Goal: Transaction & Acquisition: Purchase product/service

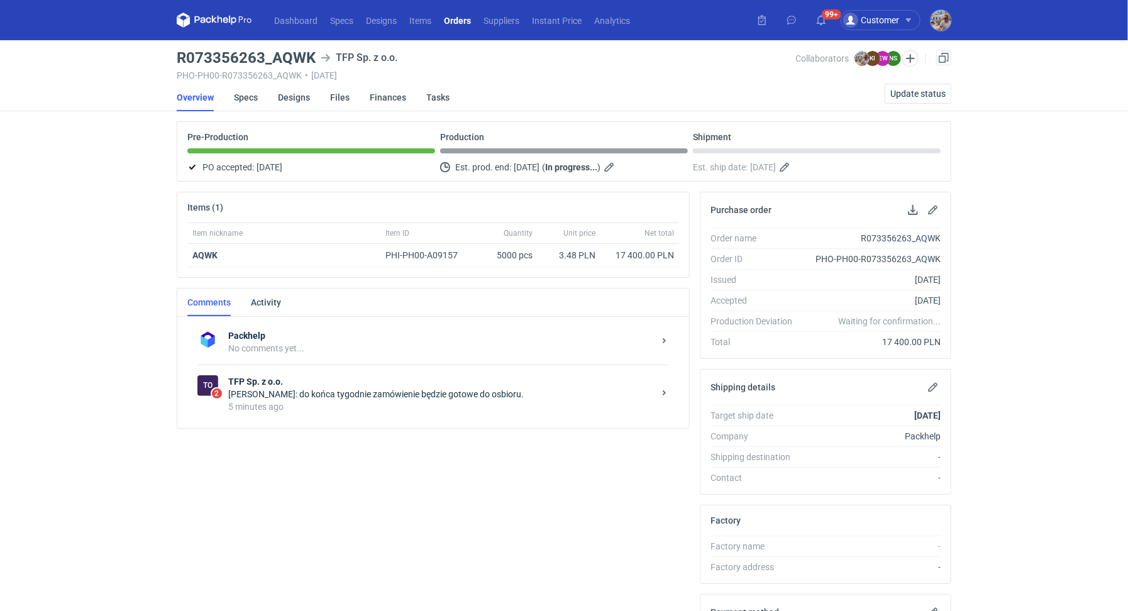
click at [266, 401] on div "5 minutes ago" at bounding box center [441, 407] width 426 height 13
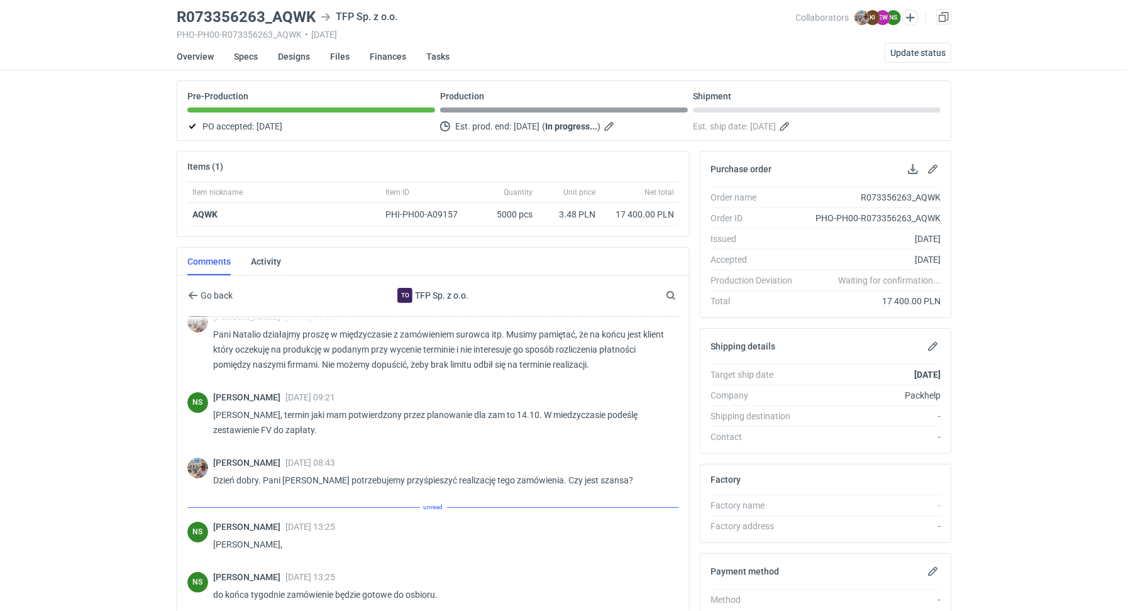
scroll to position [118, 0]
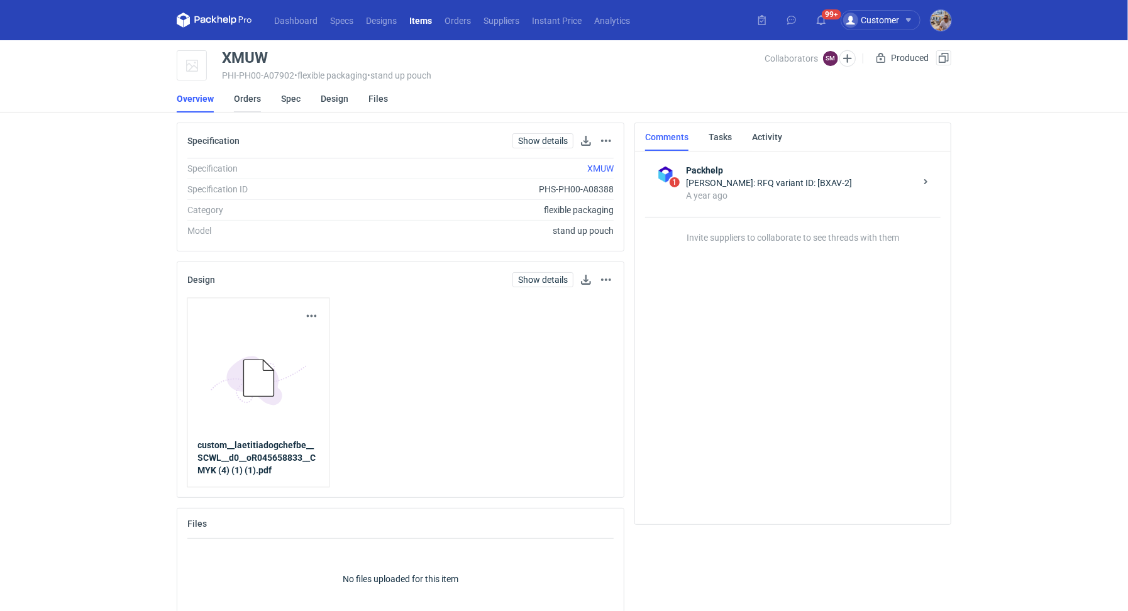
click at [249, 103] on link "Orders" at bounding box center [247, 99] width 27 height 28
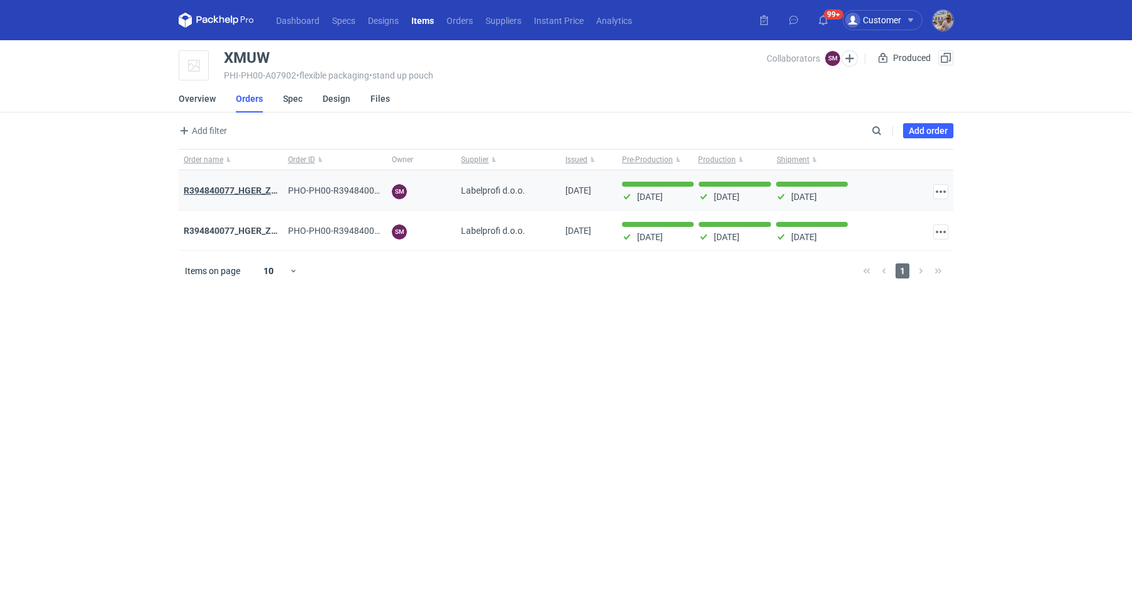
click at [241, 187] on strong "R394840077_HGER_ZSCW_XMUW_V2" at bounding box center [259, 191] width 151 height 10
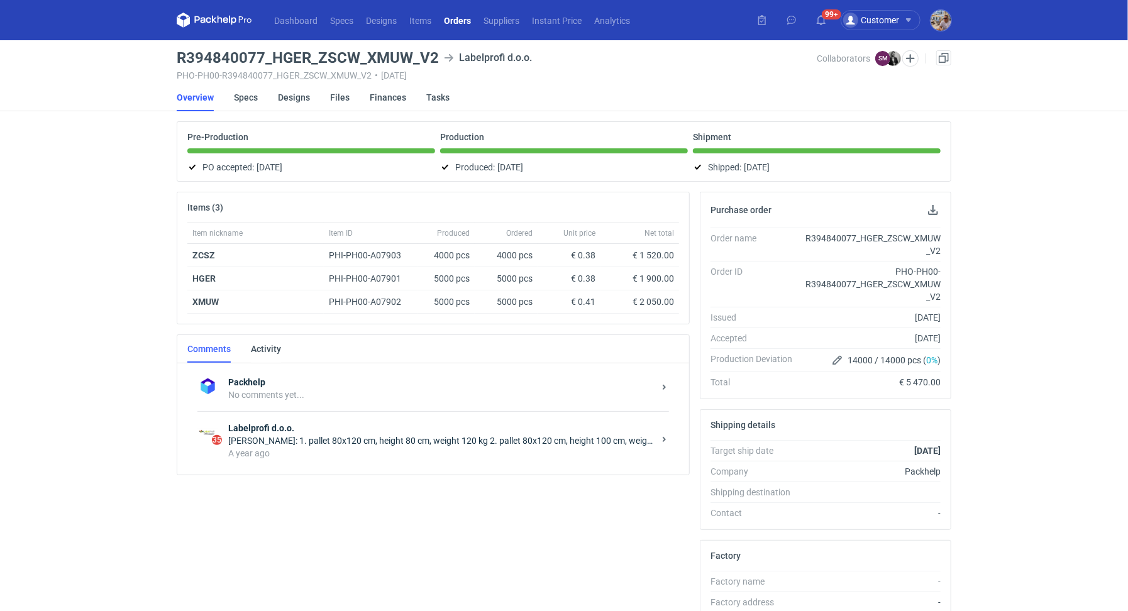
click at [356, 452] on div "A year ago" at bounding box center [441, 453] width 426 height 13
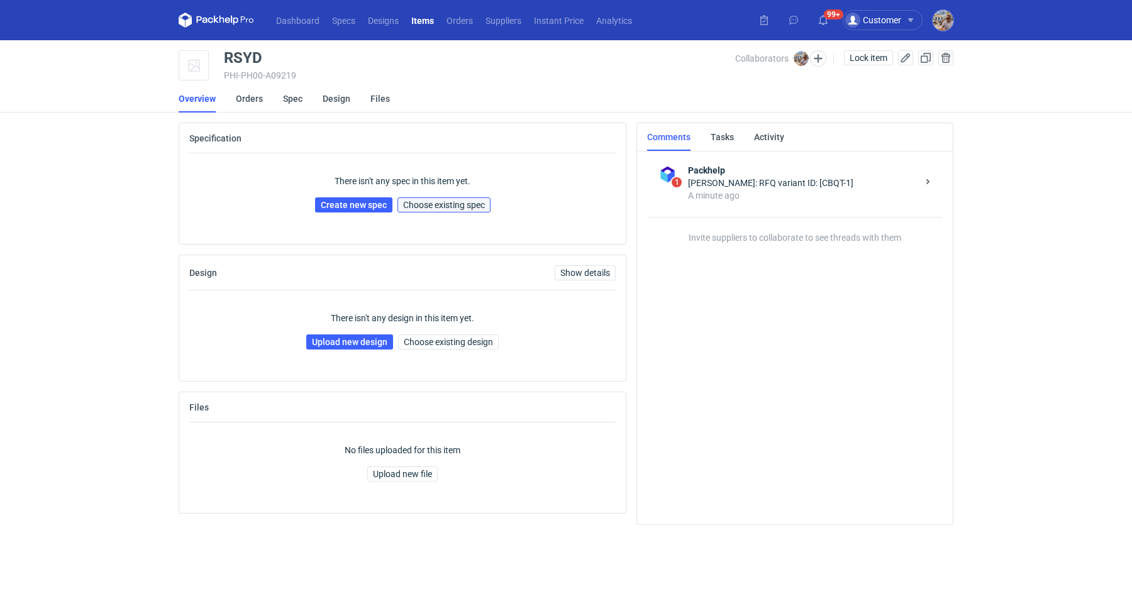
click at [456, 208] on span "Choose existing spec" at bounding box center [444, 205] width 82 height 9
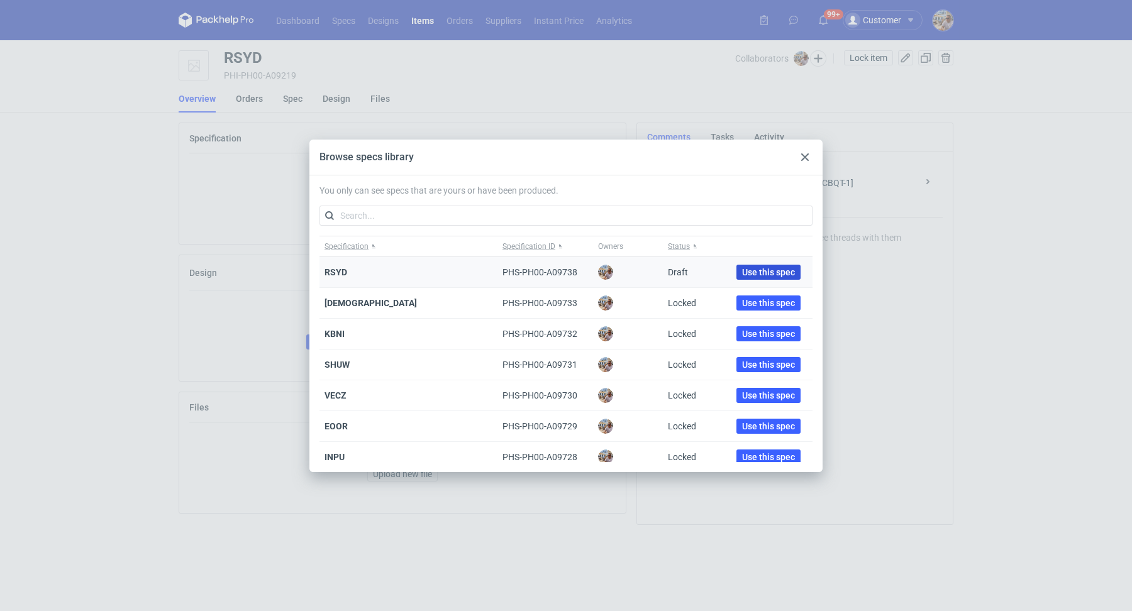
click at [742, 274] on span "Use this spec" at bounding box center [768, 272] width 53 height 9
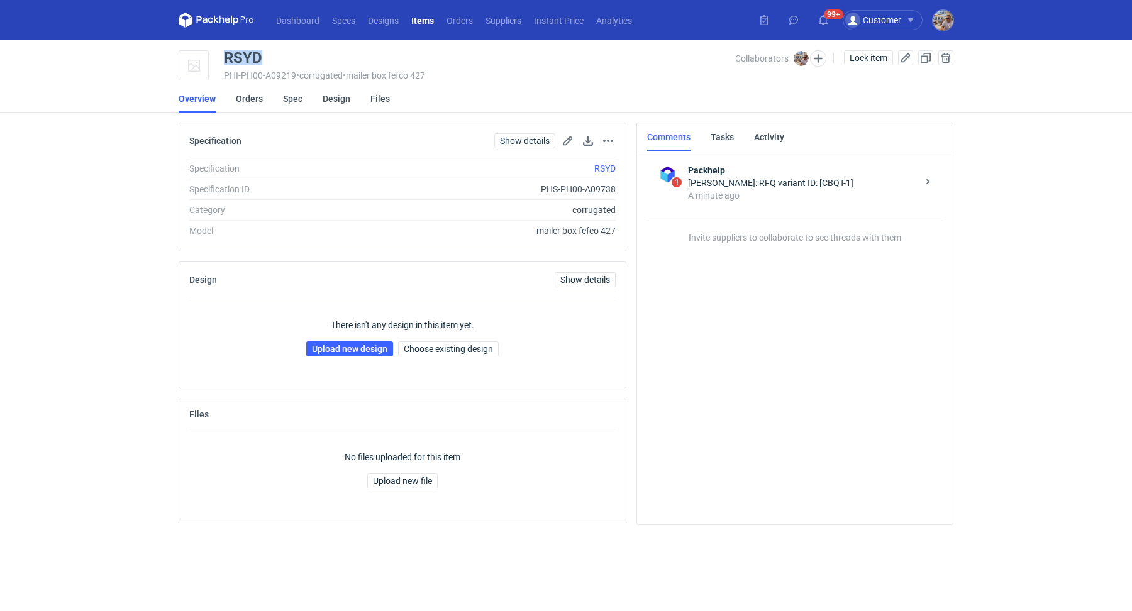
drag, startPoint x: 270, startPoint y: 53, endPoint x: 222, endPoint y: 55, distance: 48.5
click at [222, 55] on div "RSYD PHI-PH00-A09219 • corrugated • mailer box fefco 427 Collaborators Michał P…" at bounding box center [566, 65] width 775 height 31
copy div "RSYD"
click at [355, 343] on link "Upload new design" at bounding box center [349, 349] width 87 height 15
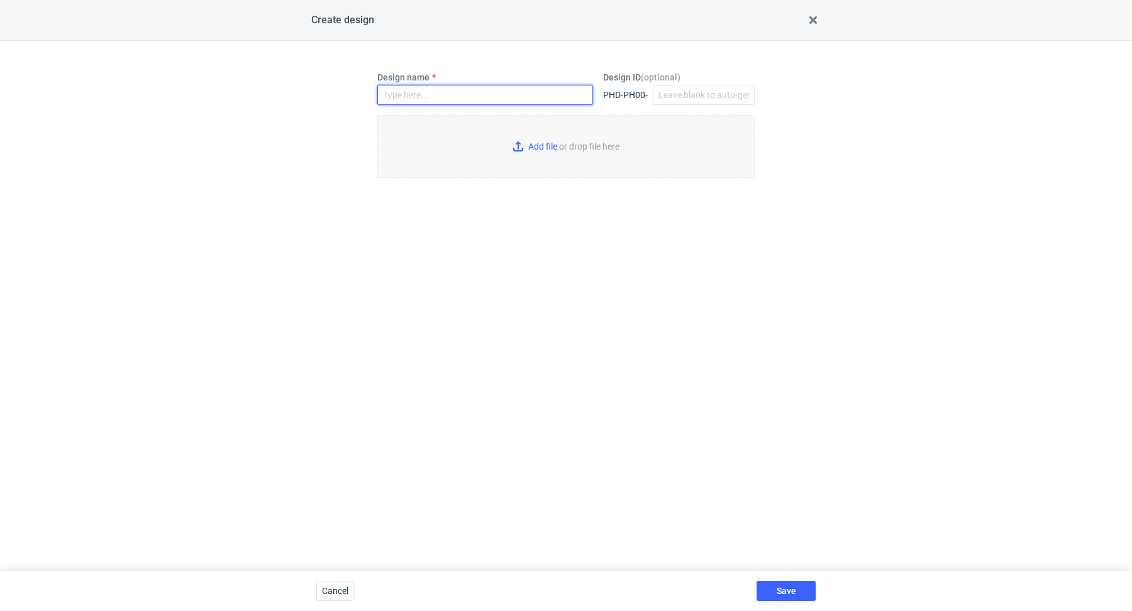
click at [430, 99] on input "Design name" at bounding box center [485, 95] width 216 height 20
paste input "RSYD"
type input "RSYD"
click at [532, 147] on input "Add file or drop file here" at bounding box center [565, 146] width 377 height 63
type input "C:\fakepath\tfpd__custom____RCJN__d0__oR074106551__outside.pdf"
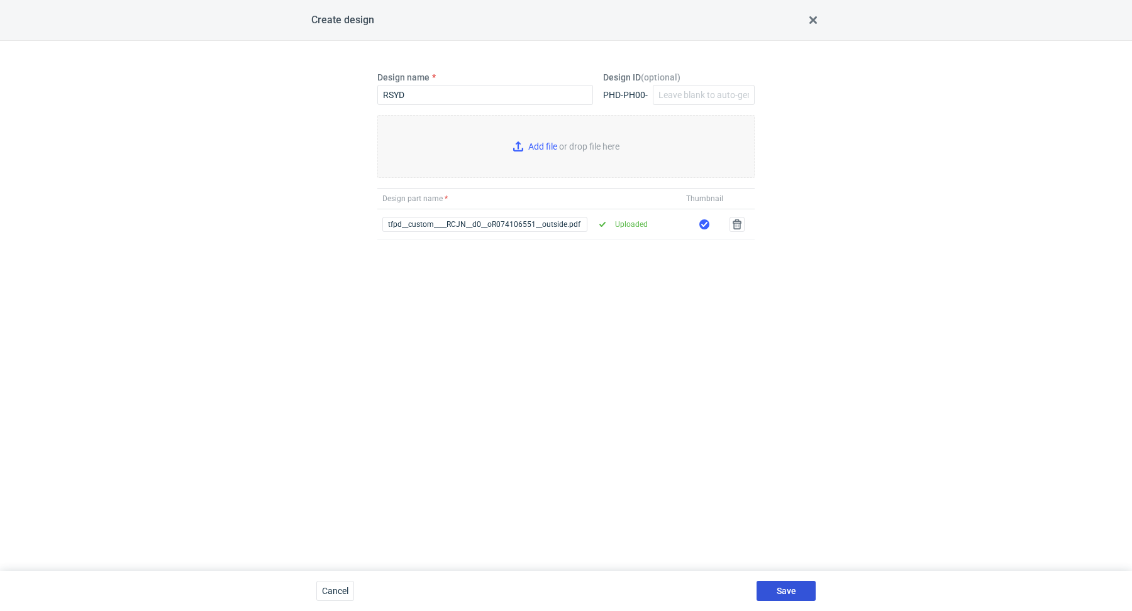
click at [788, 589] on span "Save" at bounding box center [786, 591] width 19 height 9
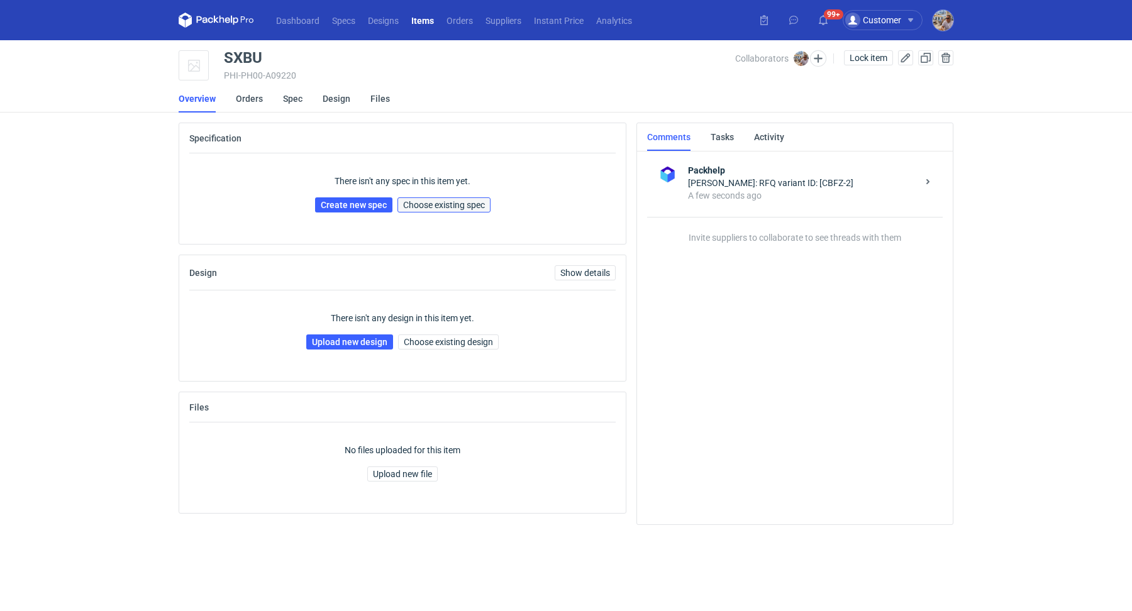
click at [482, 207] on span "Choose existing spec" at bounding box center [444, 205] width 82 height 9
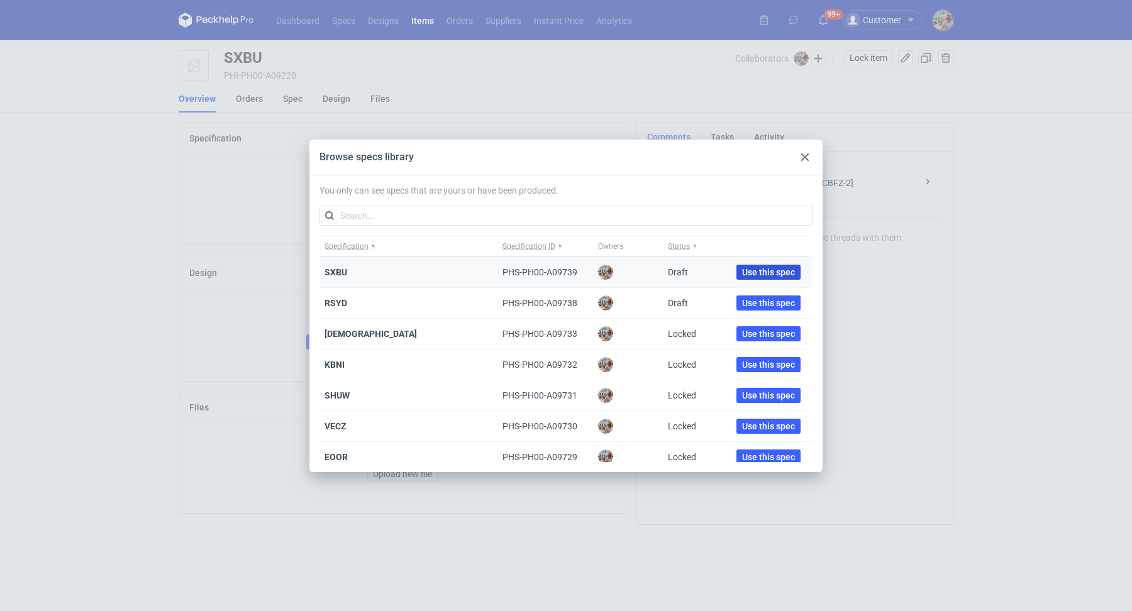
click at [753, 270] on span "Use this spec" at bounding box center [768, 272] width 53 height 9
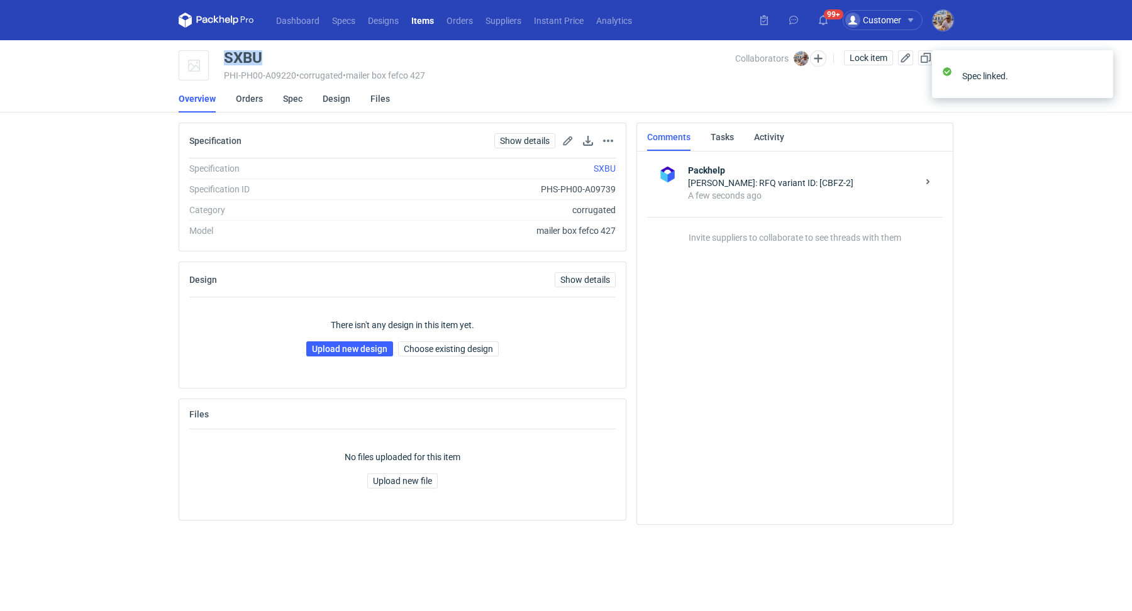
drag, startPoint x: 267, startPoint y: 57, endPoint x: 227, endPoint y: 55, distance: 39.6
click at [227, 55] on div "SXBU" at bounding box center [479, 57] width 511 height 15
copy div "SXBU"
click at [342, 345] on link "Upload new design" at bounding box center [349, 349] width 87 height 15
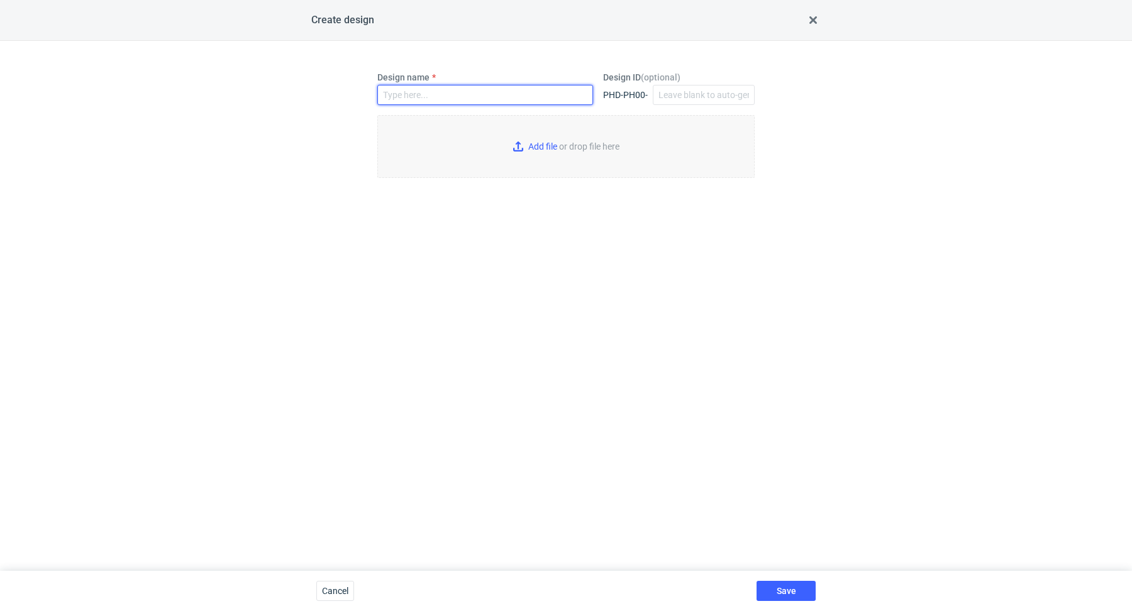
click at [409, 98] on input "Design name" at bounding box center [485, 95] width 216 height 20
paste input "SXBU"
type input "SXBU"
click at [546, 150] on input "Add file or drop file here" at bounding box center [565, 146] width 377 height 63
type input "C:\fakepath\tfpd__custom____LTFN__d0__oR074106551__outside.pdf"
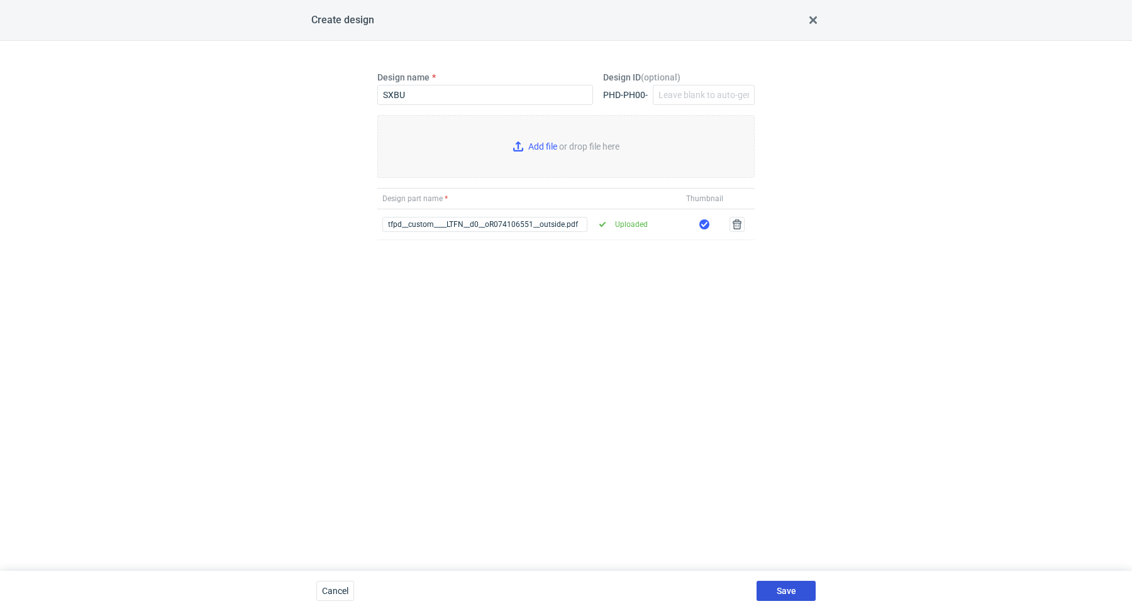
click at [795, 588] on span "Save" at bounding box center [786, 591] width 19 height 9
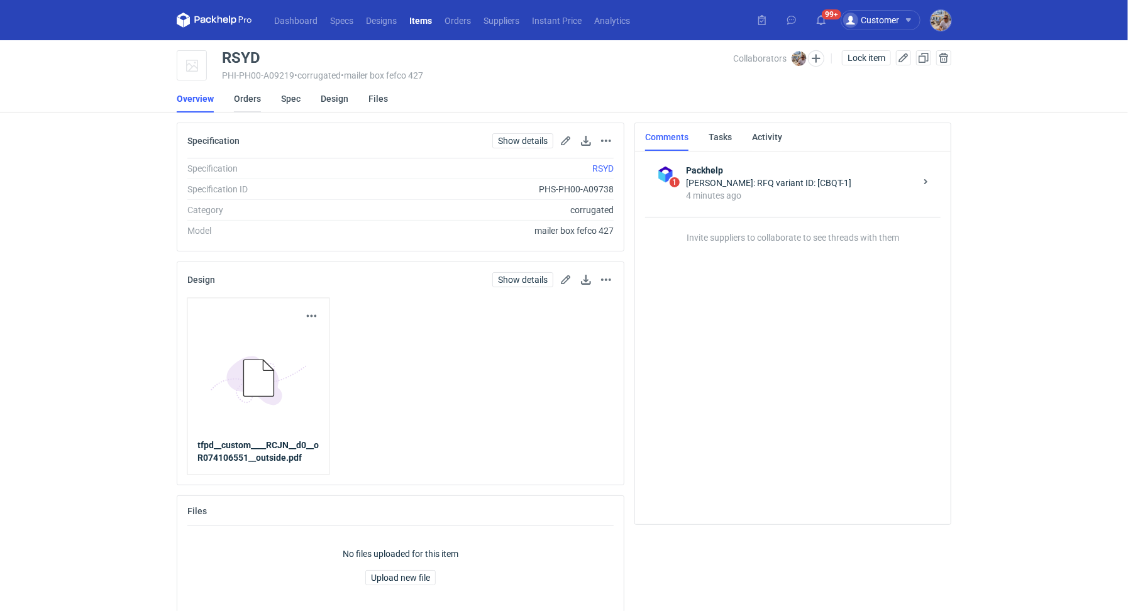
click at [257, 100] on link "Orders" at bounding box center [247, 99] width 27 height 28
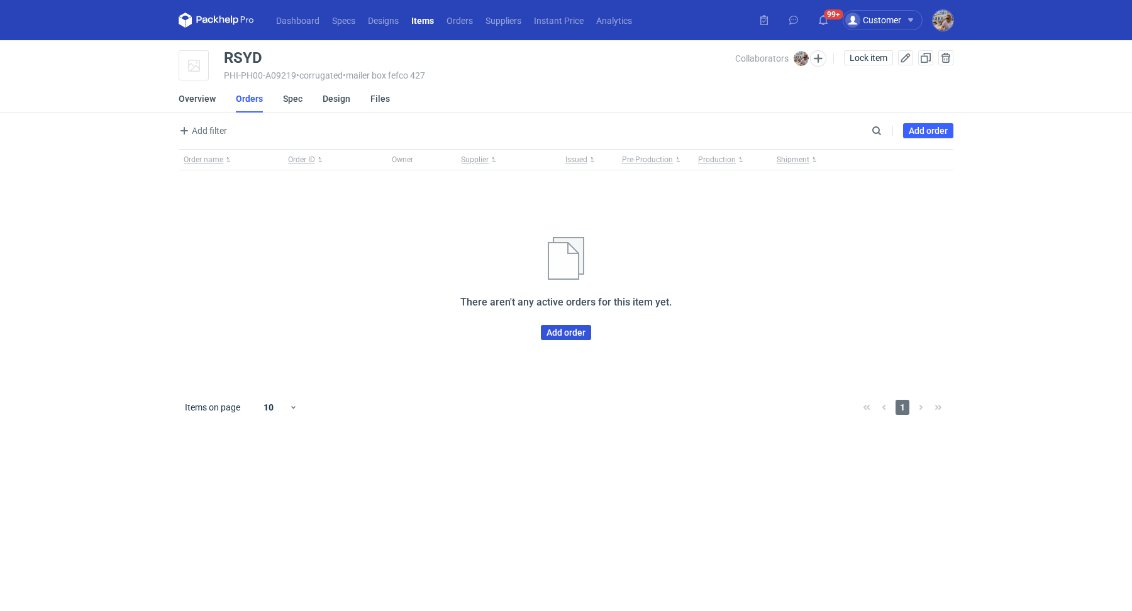
click at [565, 338] on link "Add order" at bounding box center [566, 332] width 50 height 15
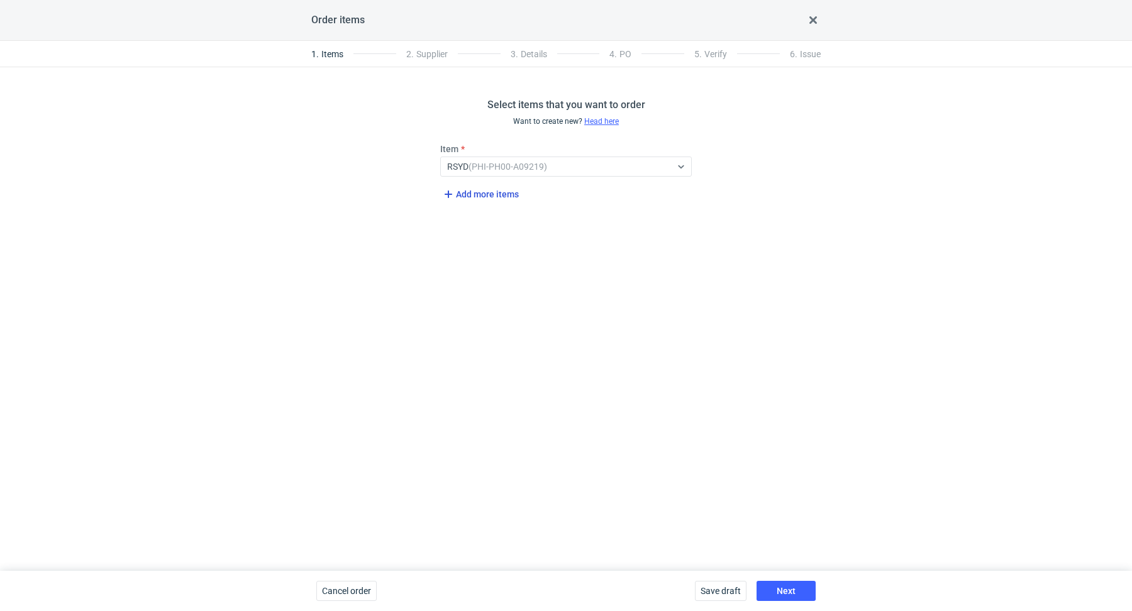
click at [483, 194] on span "Add more items" at bounding box center [480, 194] width 78 height 15
click at [488, 208] on div "Select..." at bounding box center [556, 211] width 230 height 18
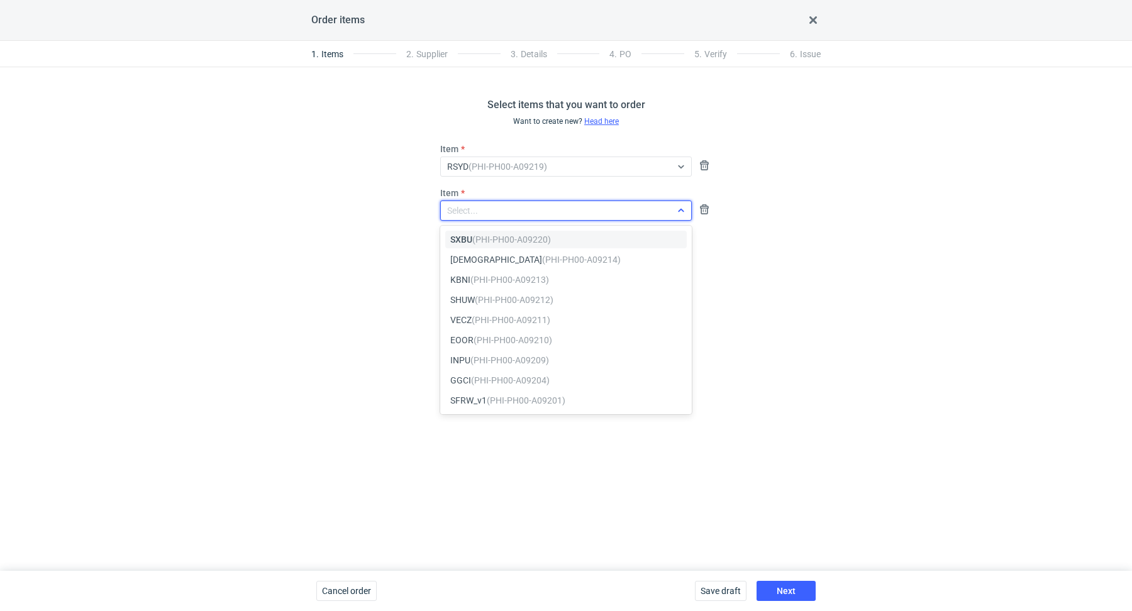
paste input "SXBU"
type input "SXBU"
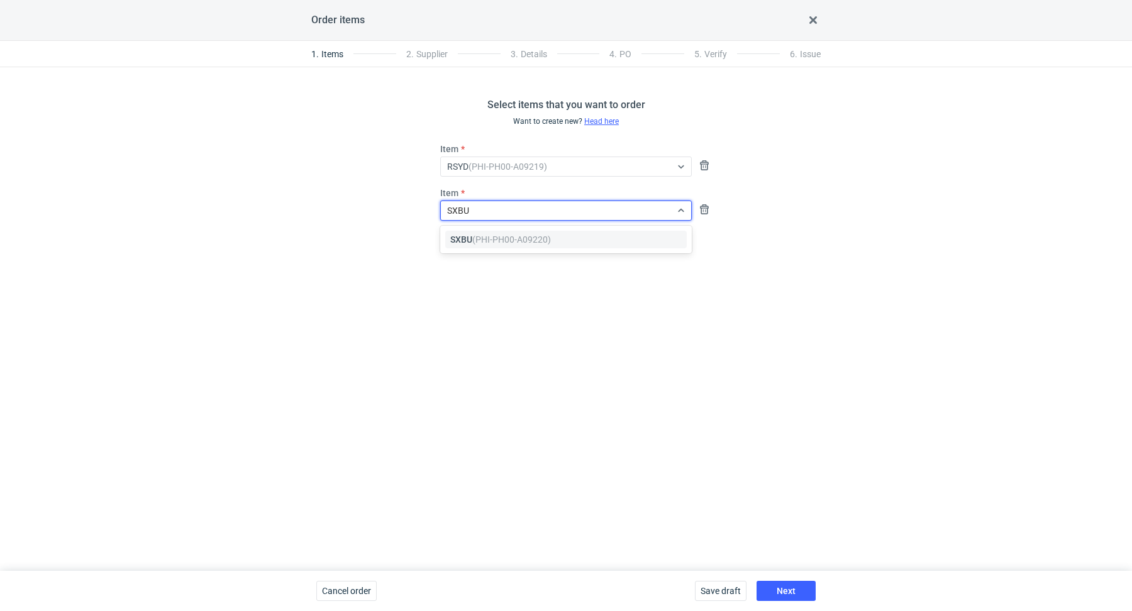
click at [496, 235] on em "(PHI-PH00-A09220)" at bounding box center [511, 240] width 79 height 10
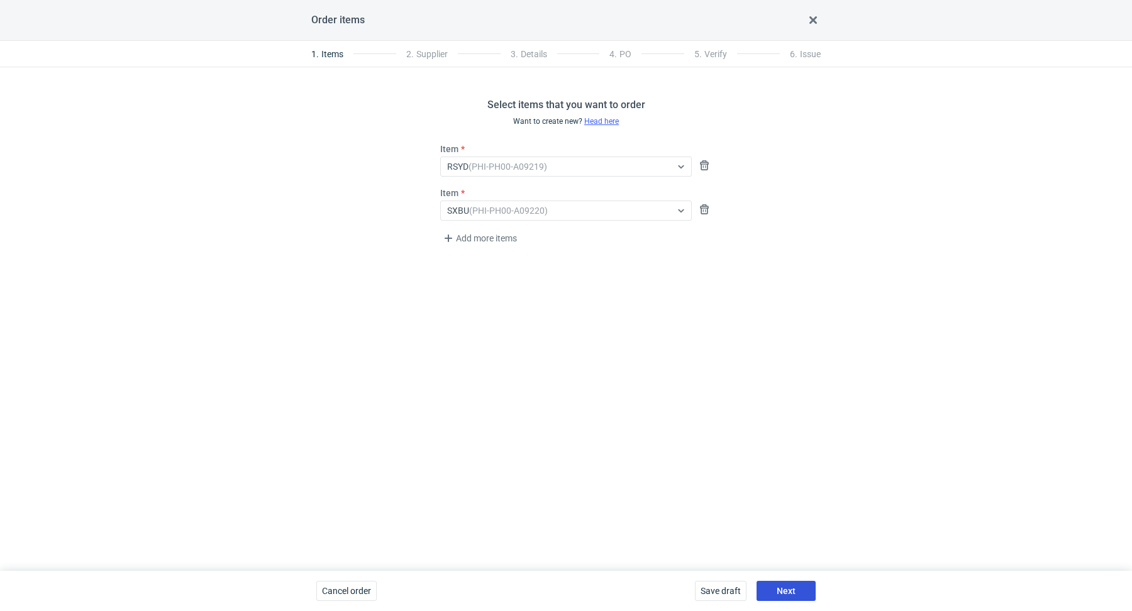
click at [799, 587] on button "Next" at bounding box center [786, 591] width 59 height 20
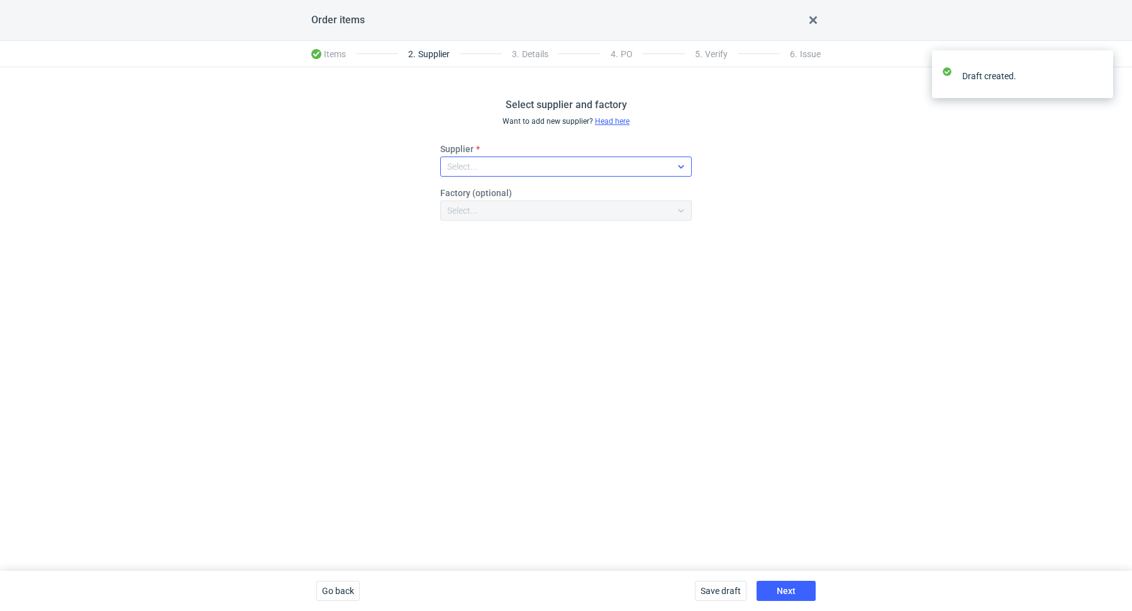
click at [536, 162] on div "Select..." at bounding box center [556, 167] width 230 height 18
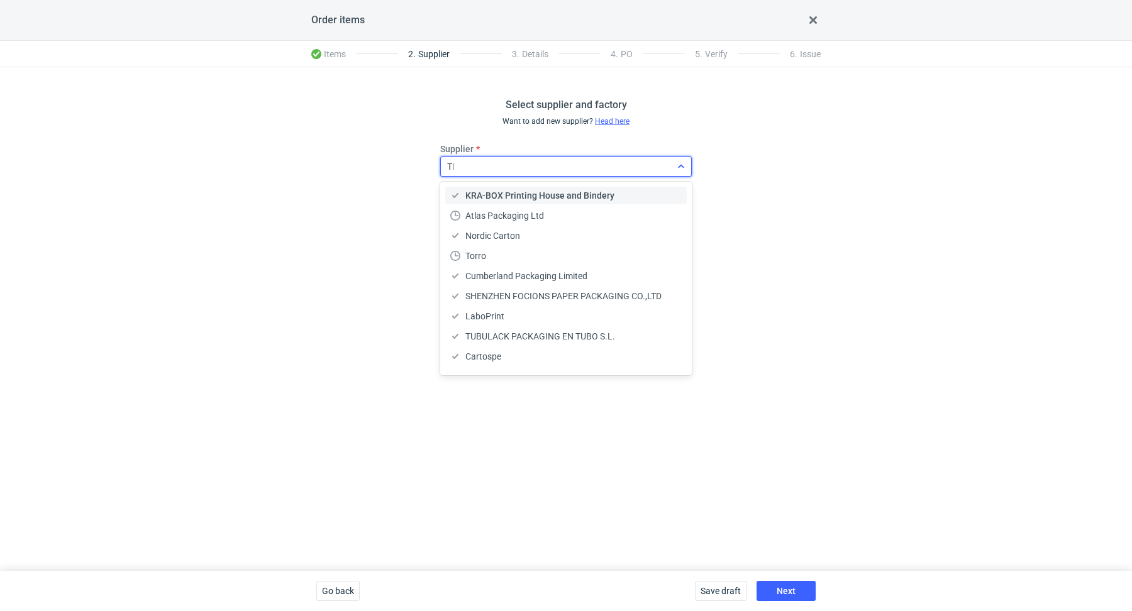
type input "TFP"
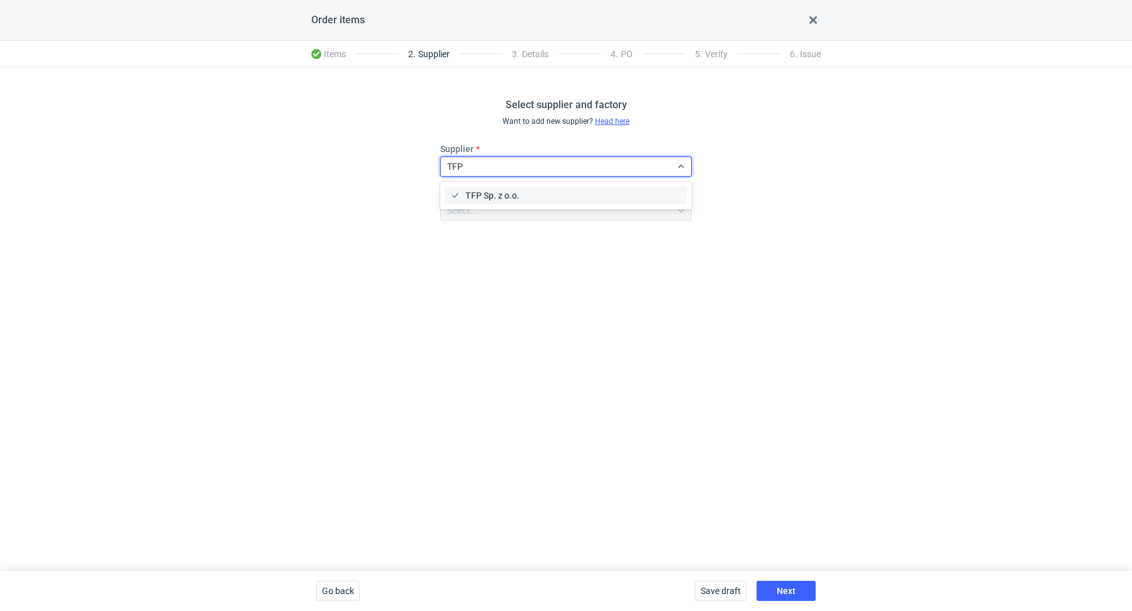
click at [573, 192] on div "TFP Sp. z o.o." at bounding box center [565, 195] width 231 height 13
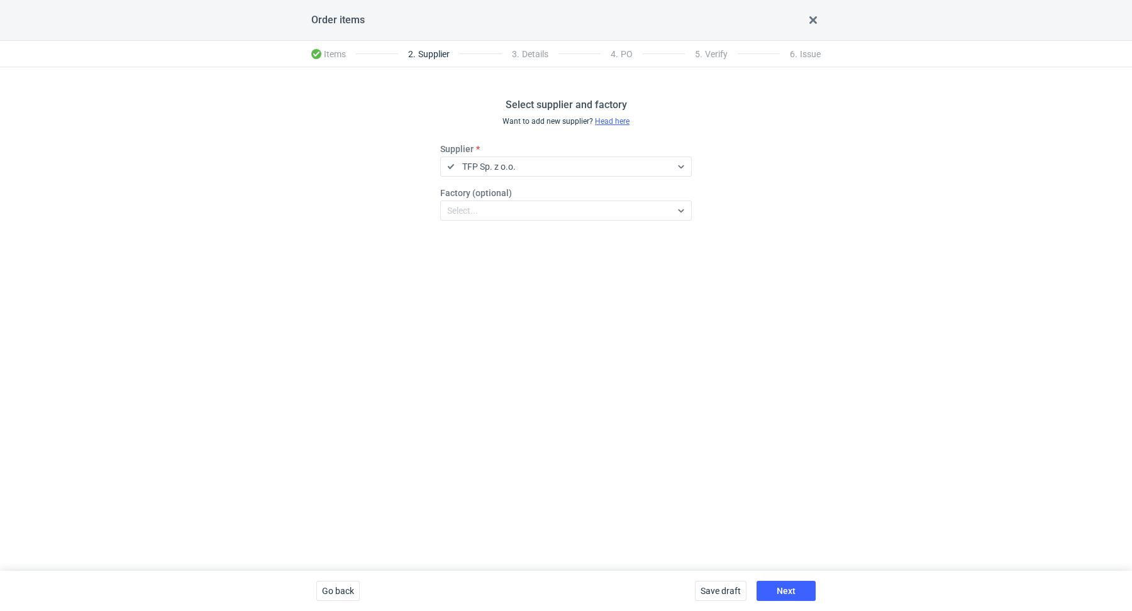
click at [791, 611] on div "Save draft Next" at bounding box center [755, 591] width 131 height 40
click at [784, 596] on span "Next" at bounding box center [786, 591] width 19 height 9
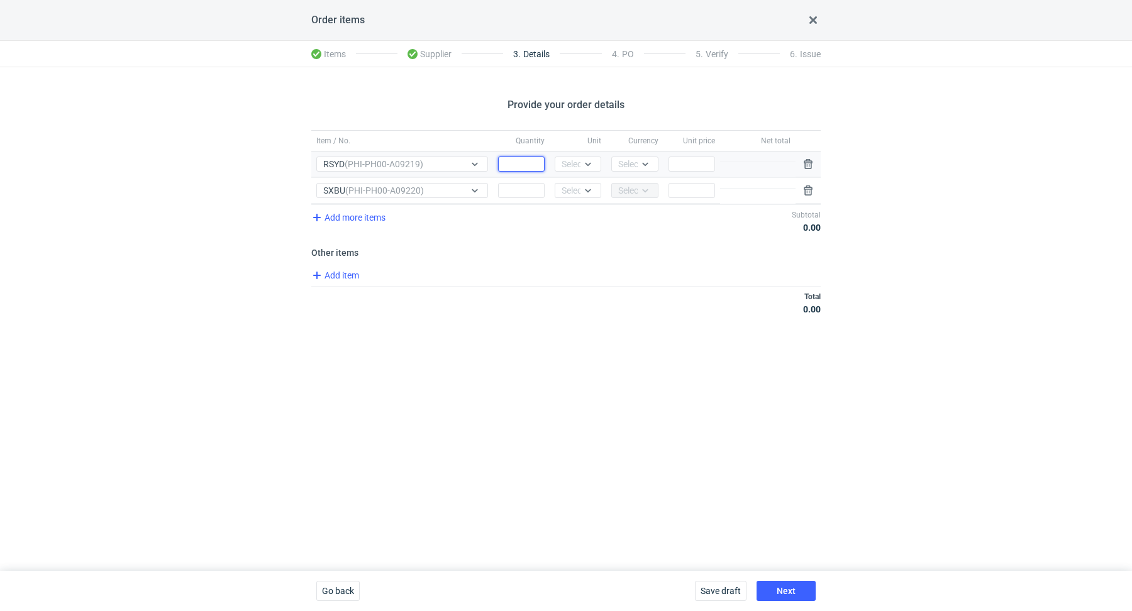
click at [521, 162] on input "Quantity" at bounding box center [521, 164] width 47 height 15
paste input "12000"
type input "12000"
click at [518, 185] on input "Quantity" at bounding box center [521, 190] width 47 height 15
paste input "12000"
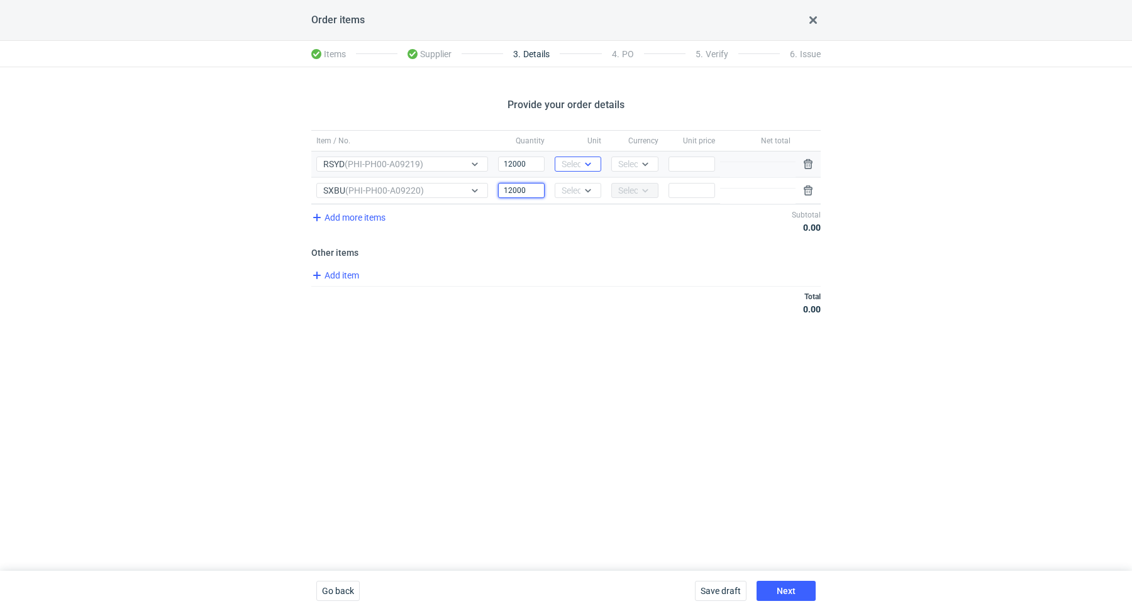
type input "12000"
click at [576, 168] on div "Select..." at bounding box center [577, 164] width 31 height 13
click at [579, 188] on div "pcs" at bounding box center [578, 190] width 26 height 13
click at [577, 191] on div "Select..." at bounding box center [577, 190] width 31 height 13
click at [579, 219] on div "pcs" at bounding box center [578, 215] width 26 height 13
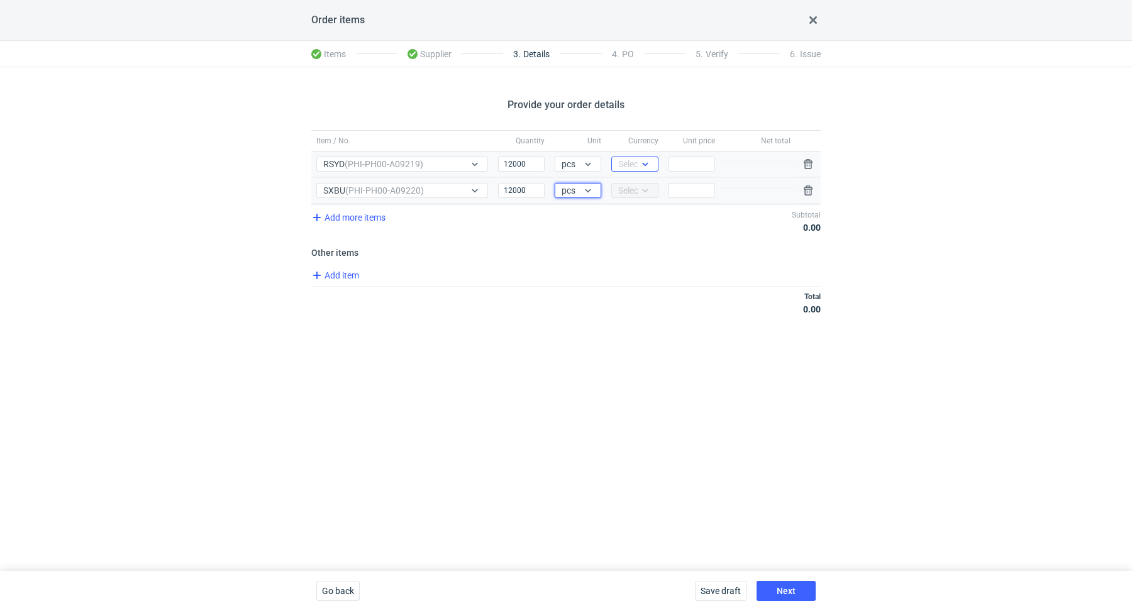
click at [632, 159] on div "Select..." at bounding box center [633, 164] width 31 height 13
click at [639, 189] on div "PLN" at bounding box center [634, 190] width 26 height 13
click at [704, 163] on input "Price" at bounding box center [692, 164] width 47 height 15
paste input "0.31"
type input "0.31"
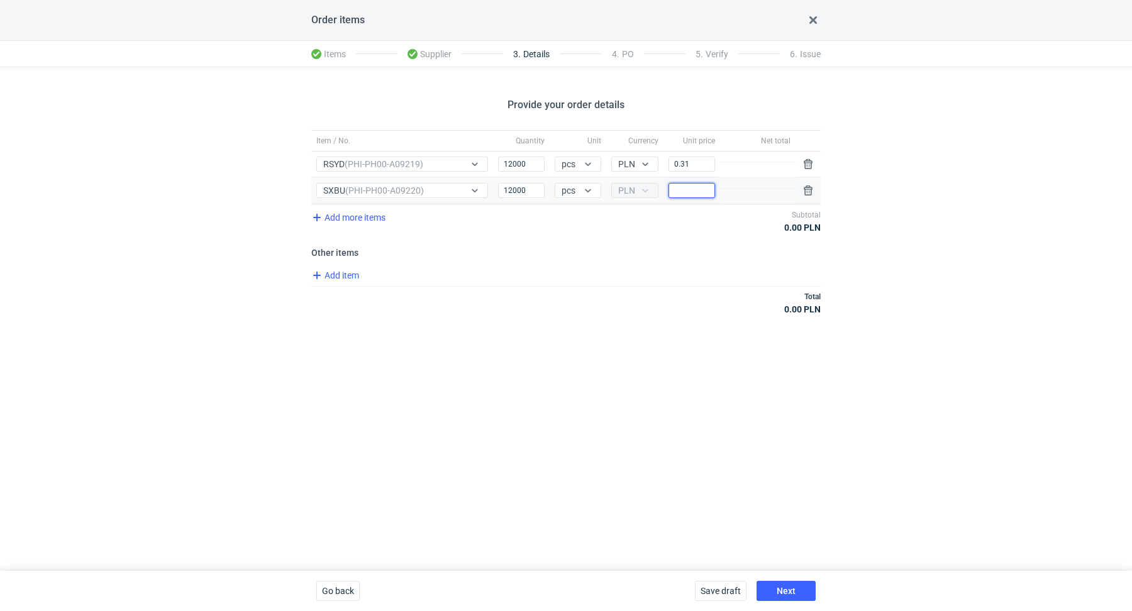
click at [697, 191] on input "Price" at bounding box center [692, 190] width 47 height 15
paste input "0.31"
type input "0.31"
click at [624, 282] on div "Add item" at bounding box center [565, 277] width 512 height 18
click at [693, 168] on input "0.31" at bounding box center [692, 164] width 47 height 15
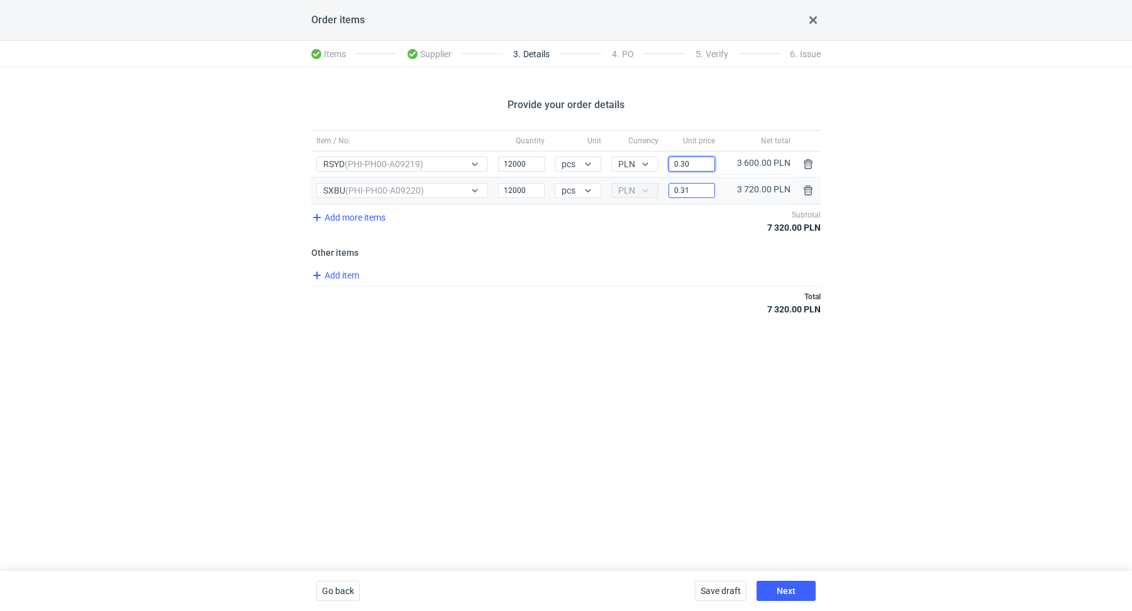
type input "0.30"
click at [691, 188] on input "0.31" at bounding box center [692, 190] width 47 height 15
type input "0.30"
click at [653, 320] on div "Item / No. Quantity Unit Currency Unit price Net total Item / No. RSYD (PHI-PH0…" at bounding box center [565, 229] width 509 height 199
click at [347, 277] on span "Add item" at bounding box center [334, 275] width 51 height 15
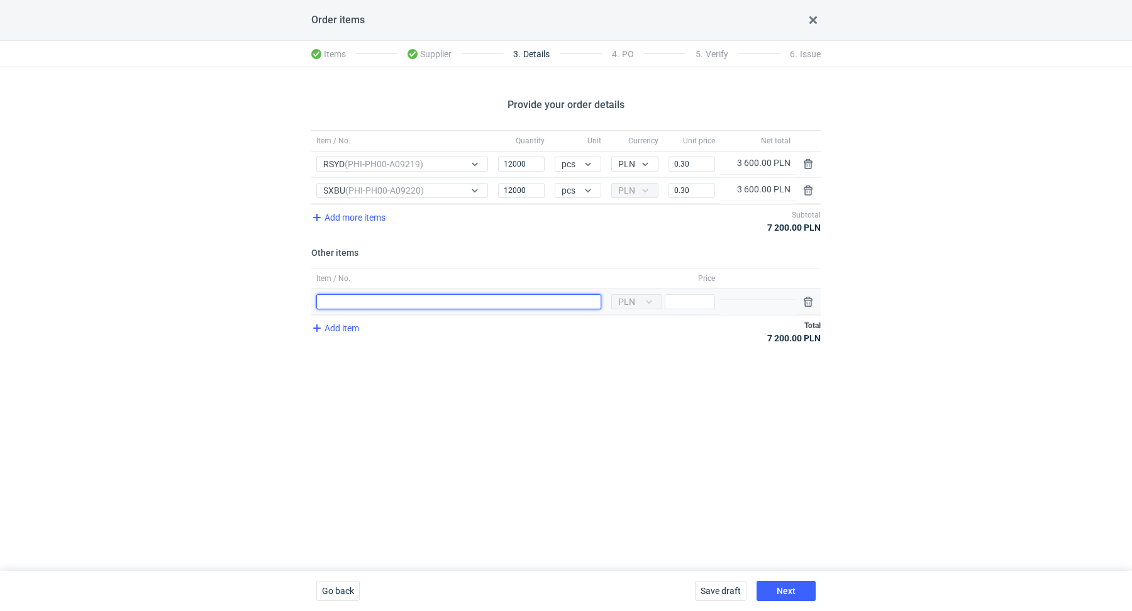
click at [359, 296] on input "Item / No." at bounding box center [458, 301] width 285 height 15
type input "Różnica wynikająca z zakrągleń"
click at [689, 304] on input "Price" at bounding box center [690, 301] width 50 height 15
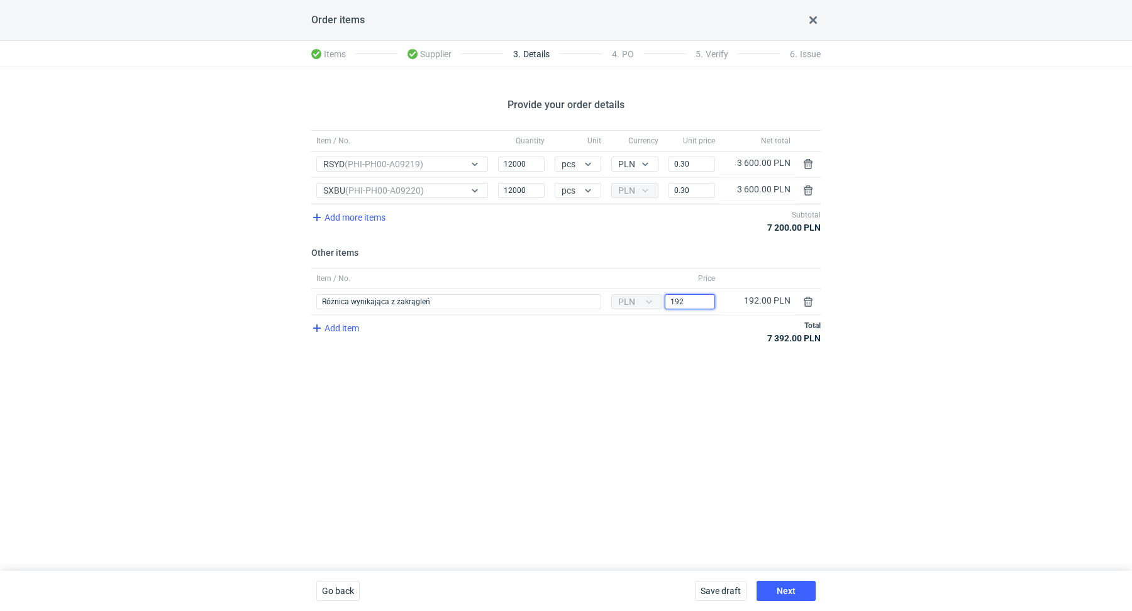
type input "192"
click at [644, 399] on div "Provide your order details Item / No. Quantity Unit Currency Unit price Net tot…" at bounding box center [566, 319] width 1132 height 504
click at [792, 584] on button "Next" at bounding box center [786, 591] width 59 height 20
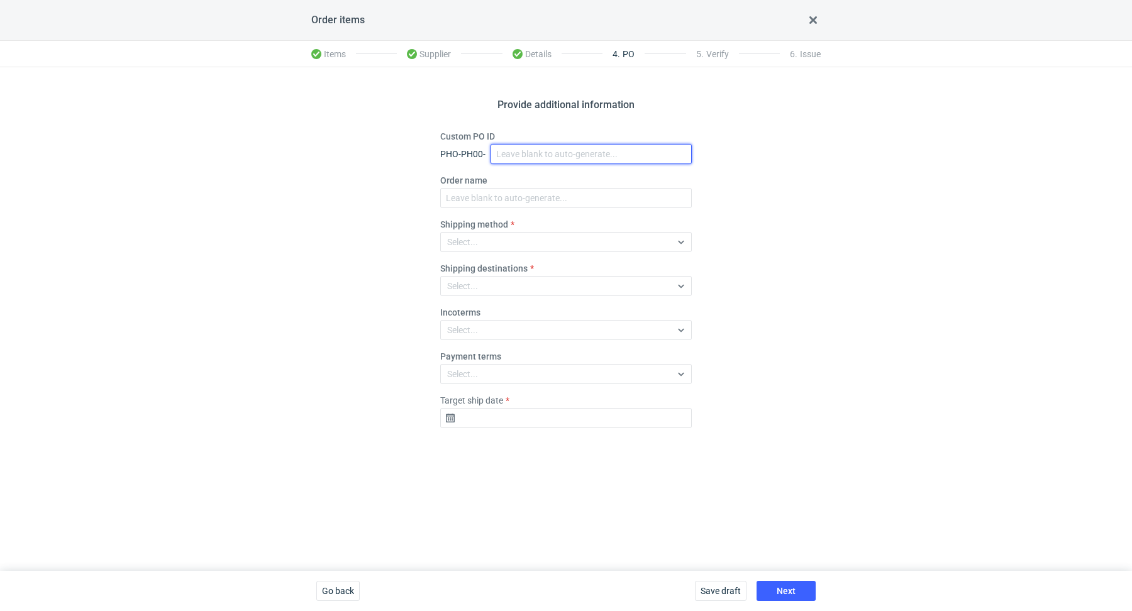
click at [511, 149] on input "Custom PO ID" at bounding box center [591, 154] width 201 height 20
paste input "R476098976"
paste input "RSYD"
paste input "SXBU"
drag, startPoint x: 624, startPoint y: 148, endPoint x: 528, endPoint y: 142, distance: 96.5
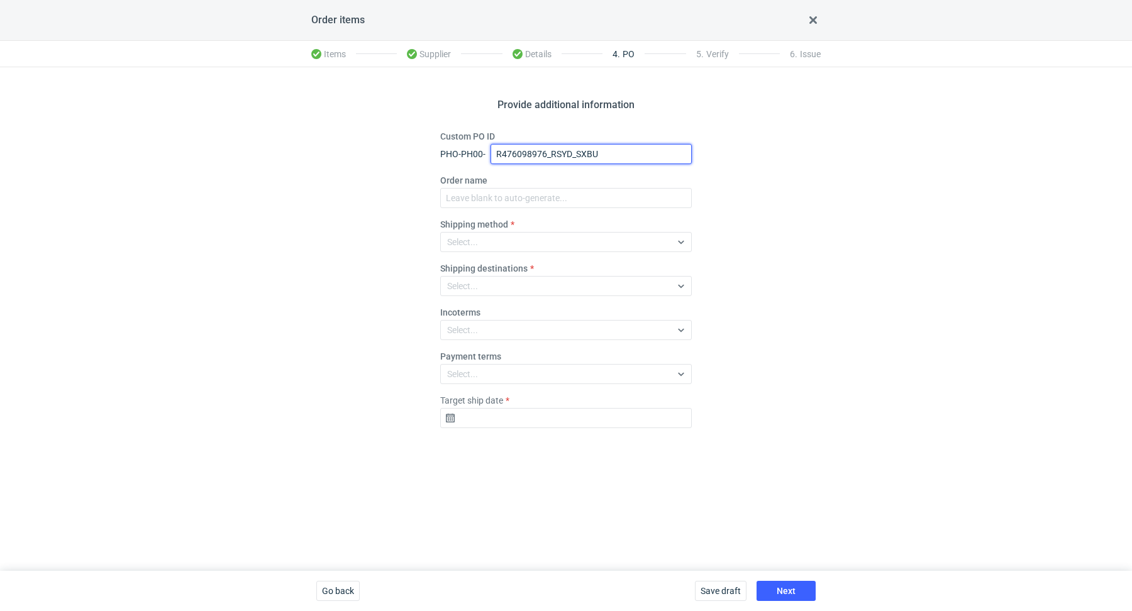
click at [528, 142] on div "Custom PO ID PHO-PH00- R476098976_RSYD_SXBU" at bounding box center [566, 147] width 252 height 34
drag, startPoint x: 616, startPoint y: 150, endPoint x: 464, endPoint y: 142, distance: 152.4
click at [464, 142] on div "Custom PO ID PHO-PH00- R476098976_RSYD_SXBU" at bounding box center [566, 147] width 252 height 34
type input "R476098976_RSYD_SXBU"
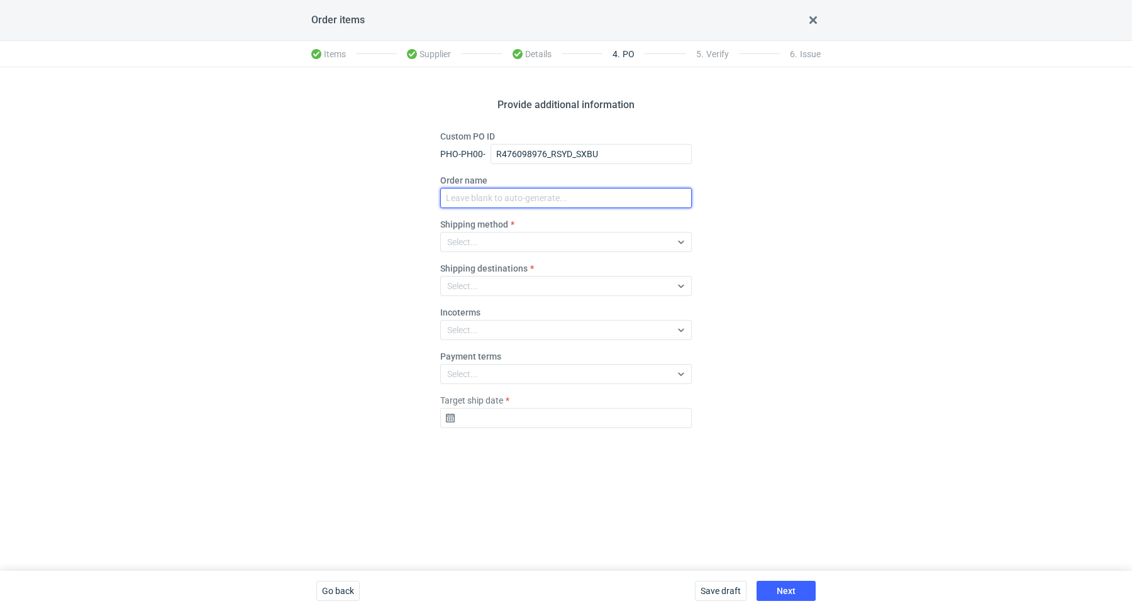
click at [509, 198] on input "Order name" at bounding box center [566, 198] width 252 height 20
paste input "R476098976_RSYD_SXBU"
type input "R476098976_RSYD_SXBU"
click at [498, 239] on div "Select..." at bounding box center [556, 242] width 230 height 18
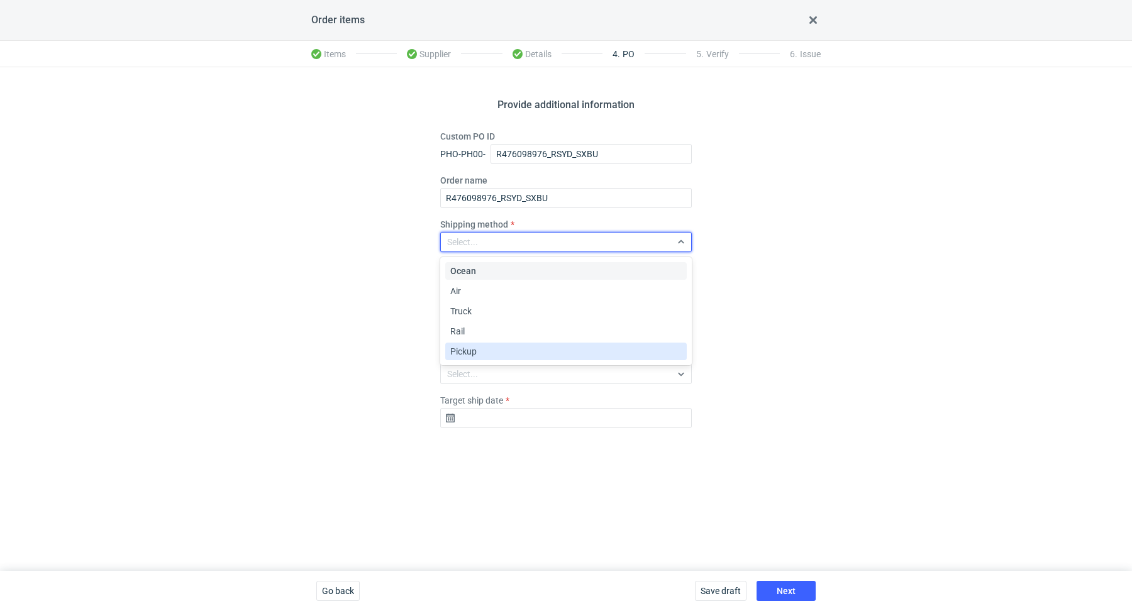
click at [476, 347] on span "Pickup" at bounding box center [463, 351] width 26 height 13
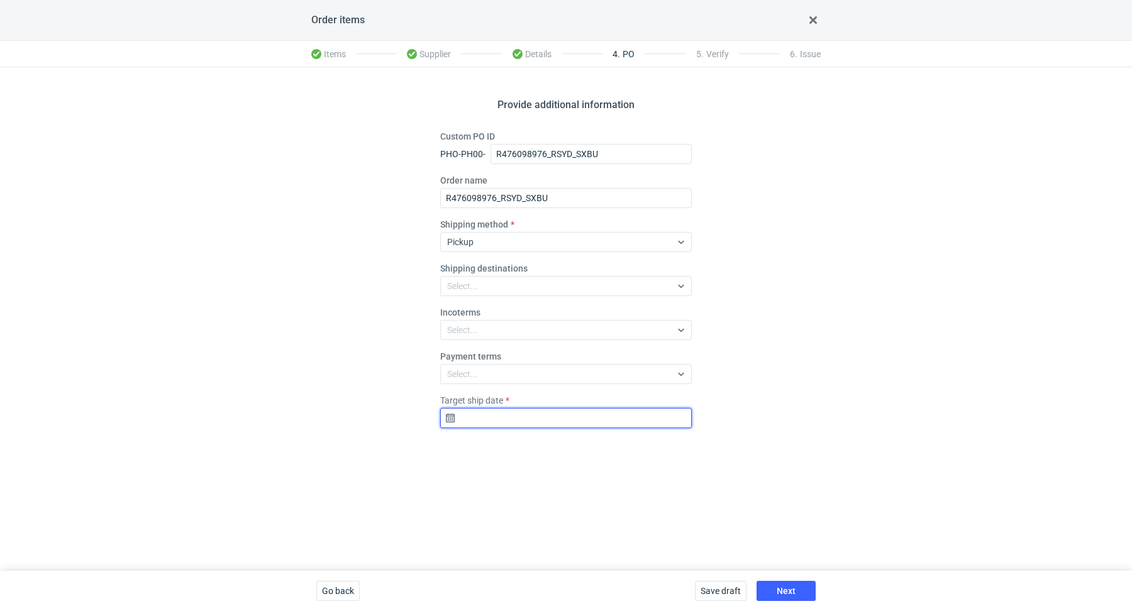
click at [504, 411] on input "Target ship date" at bounding box center [566, 418] width 252 height 20
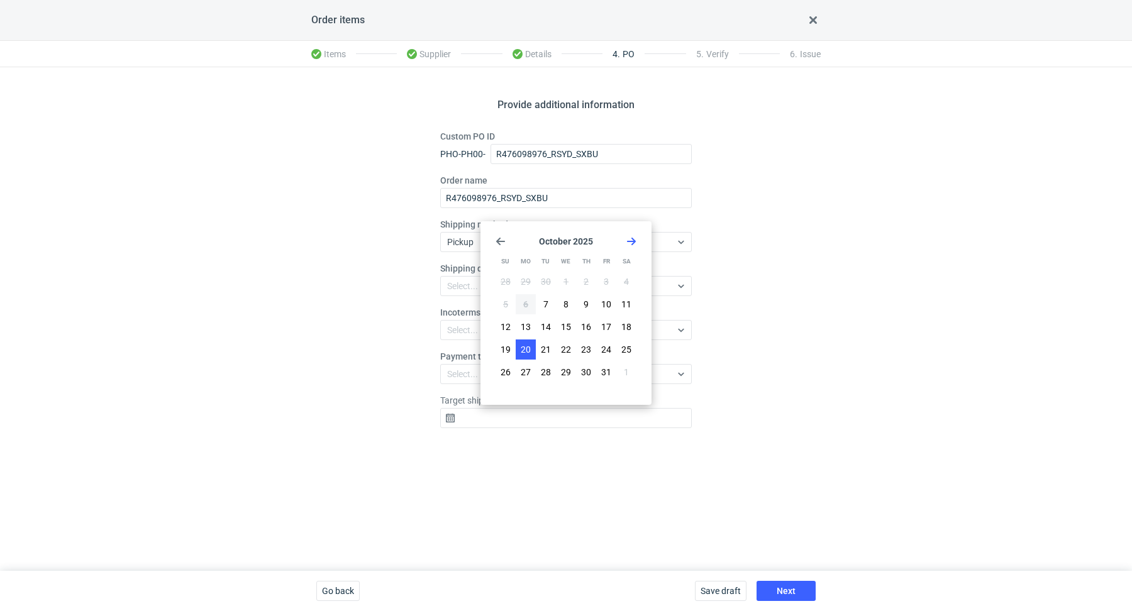
click at [527, 344] on span "20" at bounding box center [526, 349] width 10 height 13
type input "2025-10-20"
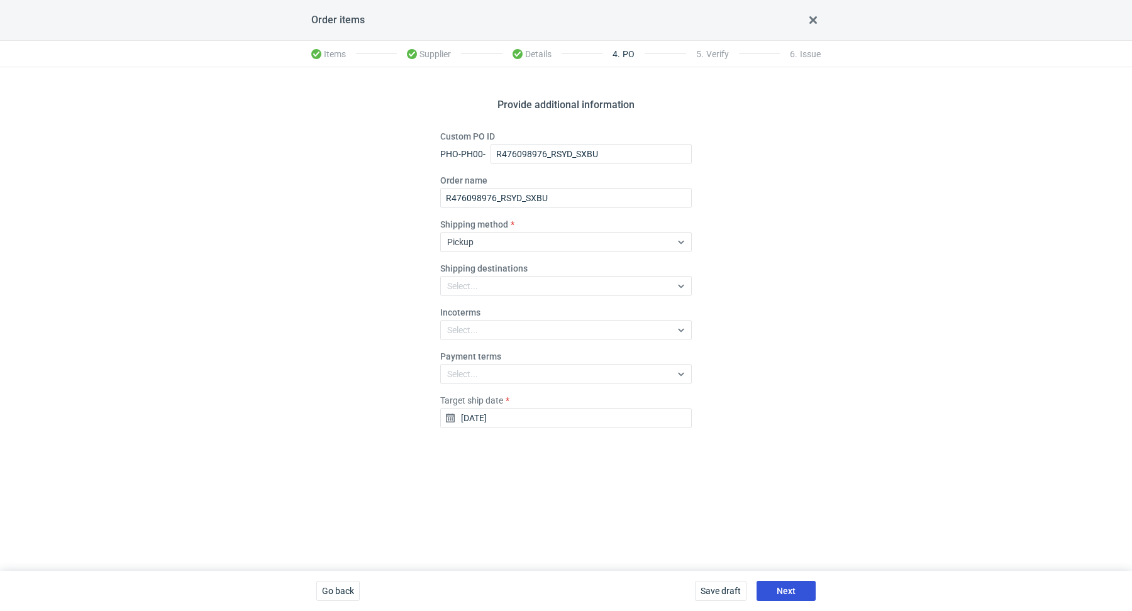
click at [776, 587] on button "Next" at bounding box center [786, 591] width 59 height 20
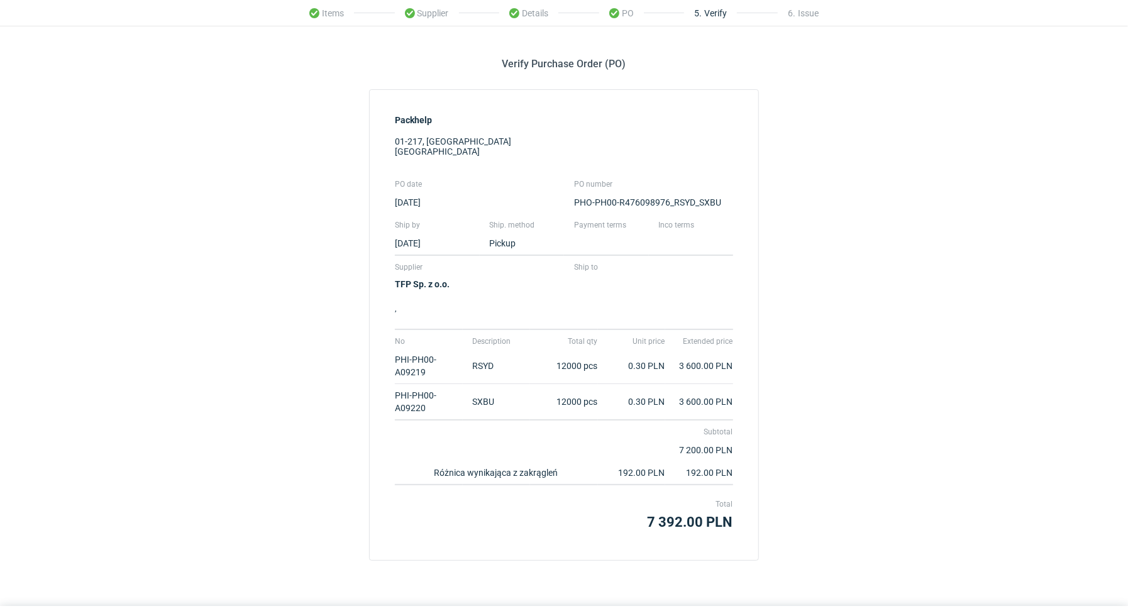
scroll to position [75, 0]
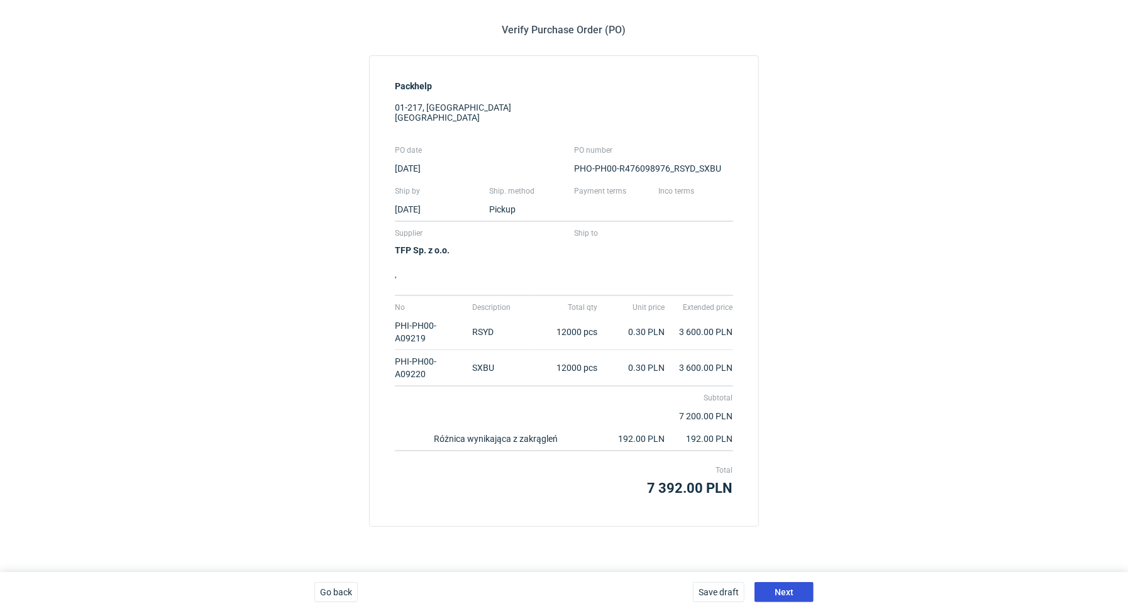
click at [781, 591] on span "Next" at bounding box center [784, 592] width 19 height 9
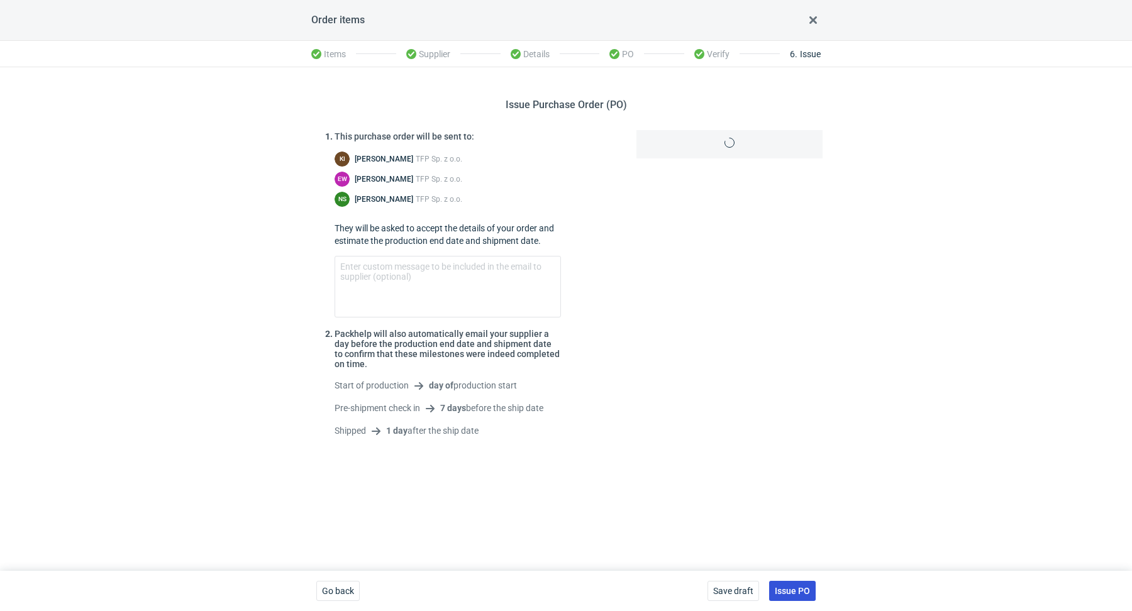
click at [791, 594] on span "Issue PO" at bounding box center [792, 591] width 35 height 9
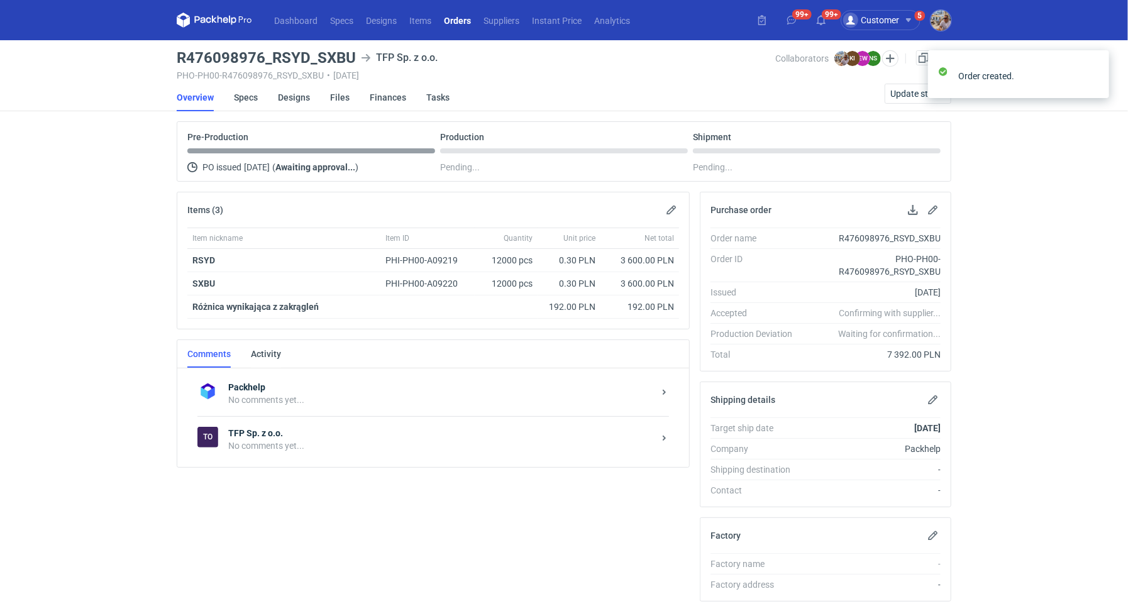
click at [326, 432] on strong "TFP Sp. z o.o." at bounding box center [441, 433] width 426 height 13
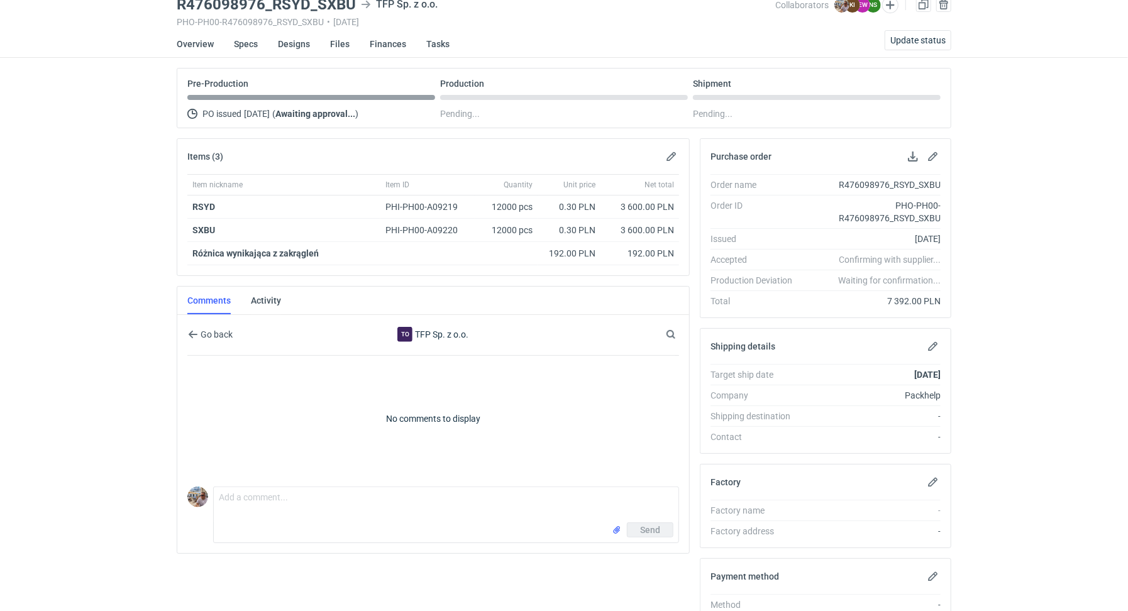
scroll to position [222, 0]
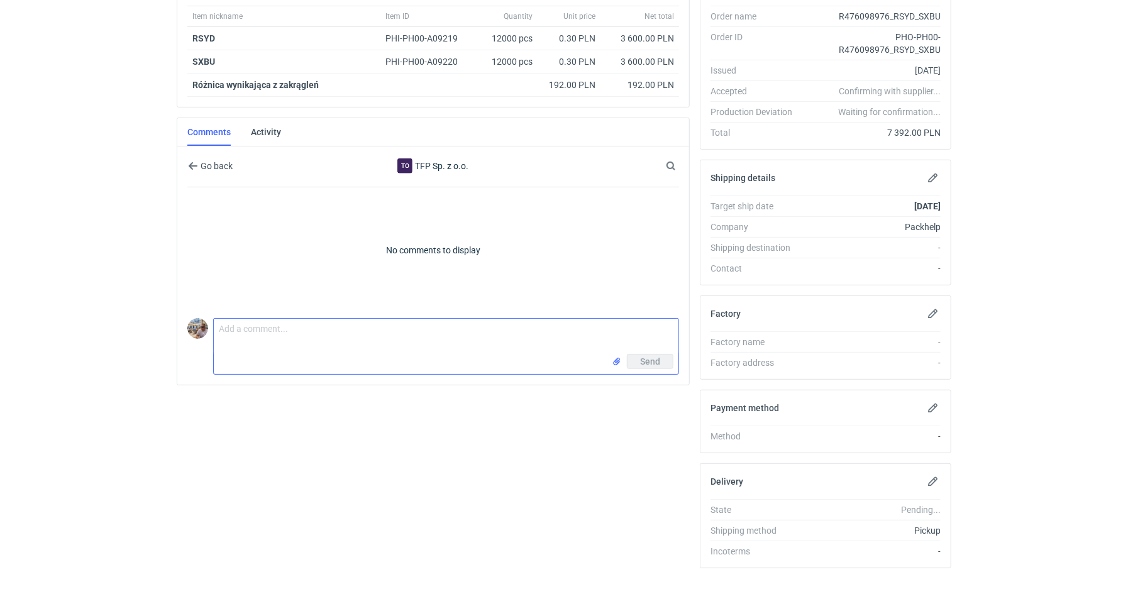
click at [313, 345] on textarea "Comment message" at bounding box center [446, 336] width 465 height 35
paste textarea "CBQT - 2"
paste textarea "QTIS i BMHG"
type textarea "Dzień dobry. Zamówienie do wyceny CBQT - 2. Powtórka zamówień QTIS i BMHG"
click at [647, 360] on span "Send" at bounding box center [650, 361] width 20 height 9
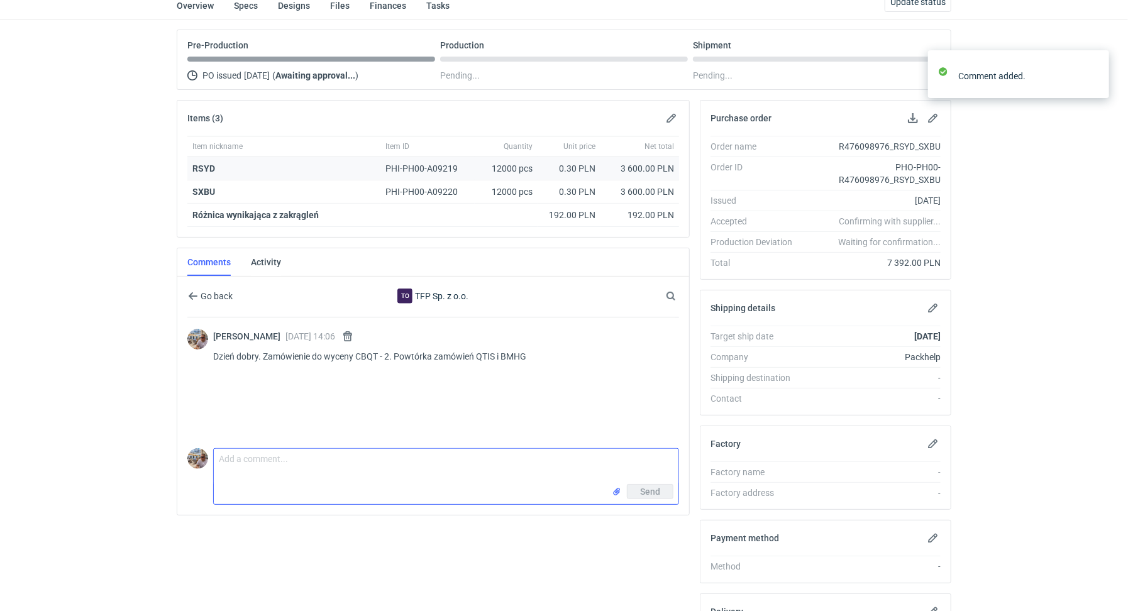
scroll to position [0, 0]
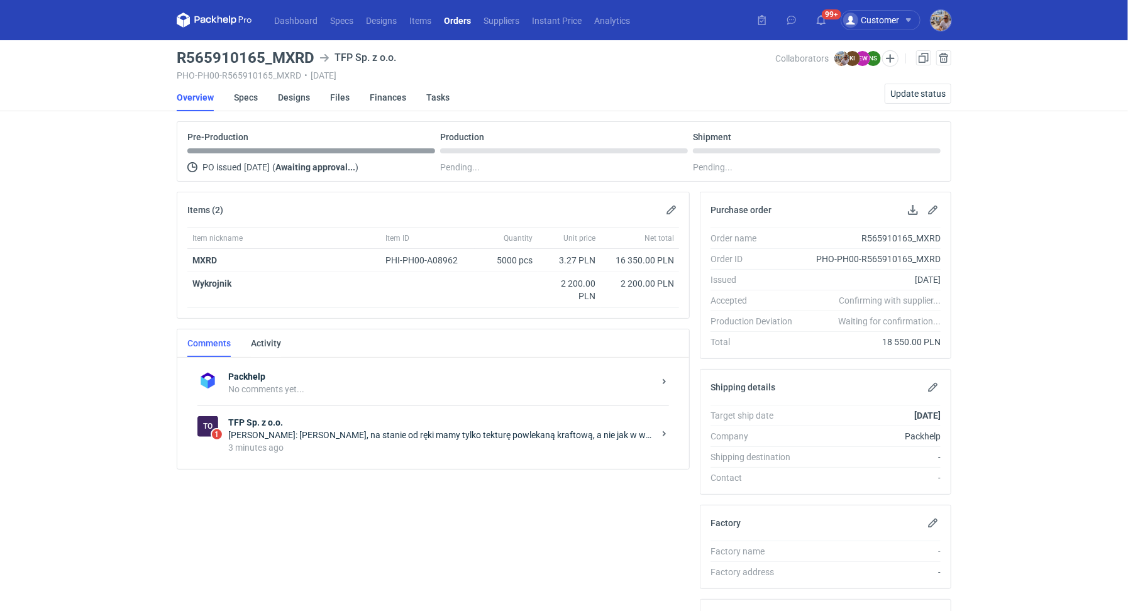
click at [291, 435] on div "Natalia Stępak: Panie Michale, na stanie od ręki mamy tylko tekturę powlekaną k…" at bounding box center [441, 435] width 426 height 13
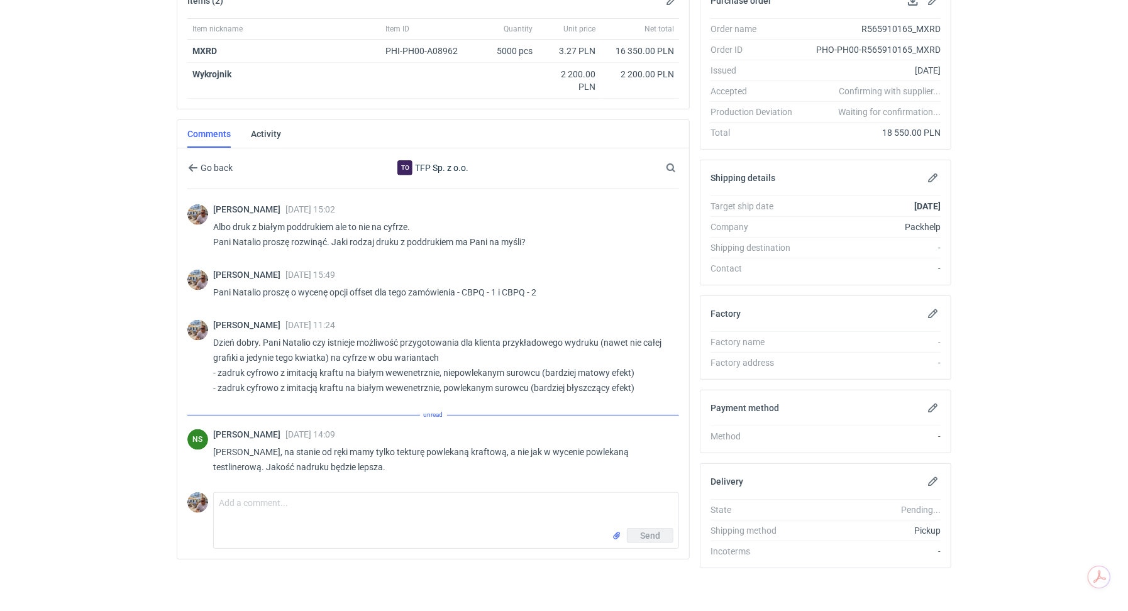
scroll to position [1022, 0]
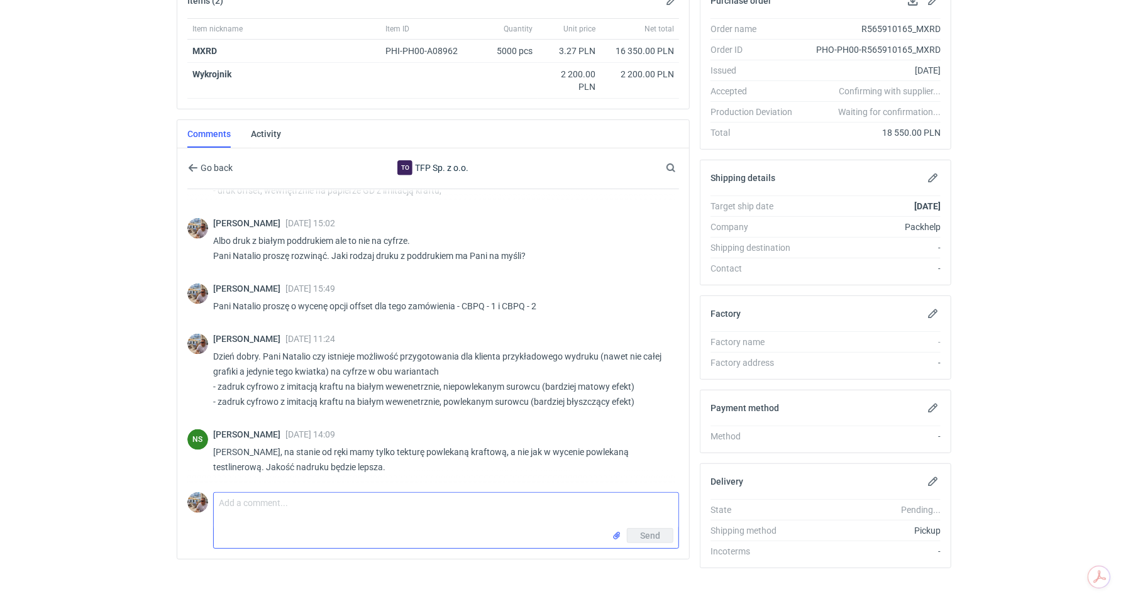
click at [266, 511] on textarea "Comment message" at bounding box center [446, 510] width 465 height 35
type textarea "Pani Natalio mogę prosić o zdjęcie tego surowca?"
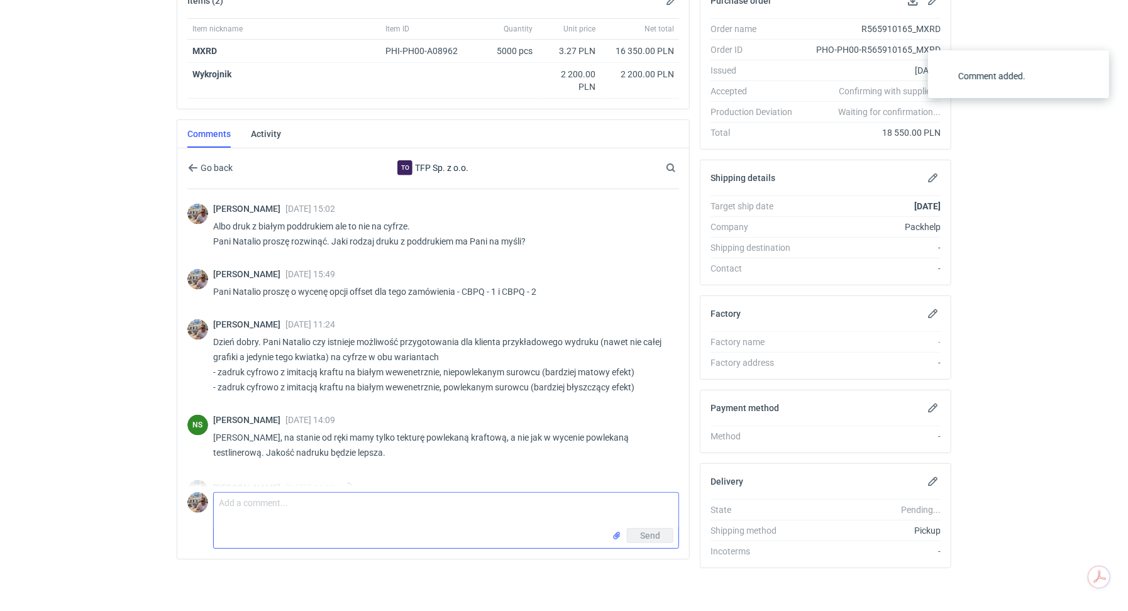
scroll to position [1077, 0]
